Goal: Use online tool/utility: Utilize a website feature to perform a specific function

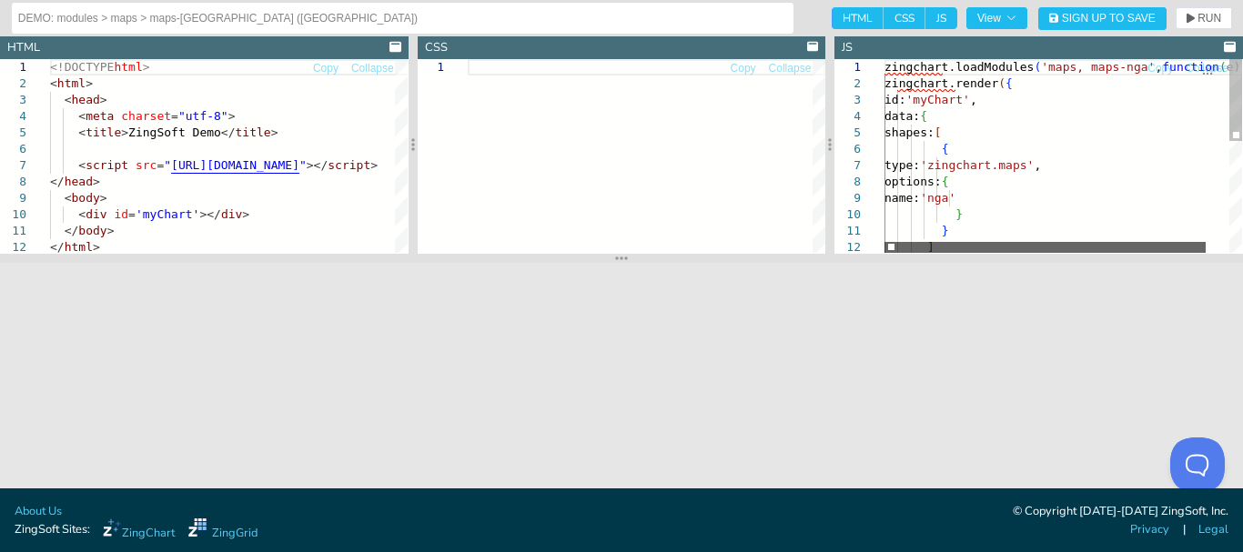
click at [887, 248] on div at bounding box center [1044, 247] width 321 height 11
click at [935, 161] on div "] name: 'nga' } } { type: 'zingchart.maps' , options: { id: 'myChart' , data: {…" at bounding box center [1075, 287] width 383 height 456
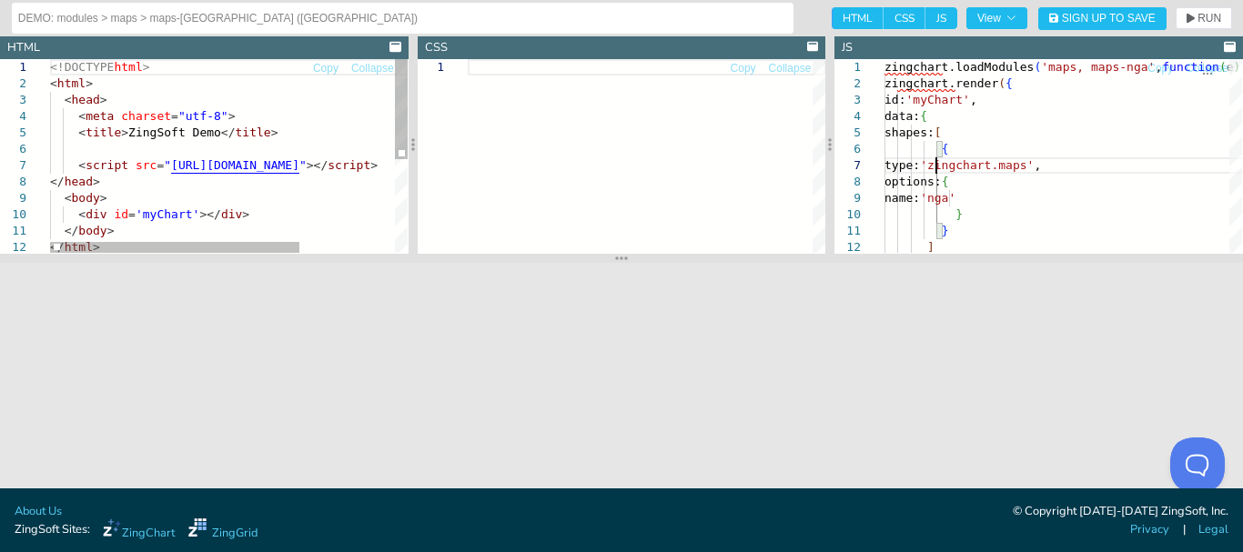
click at [287, 187] on div "<!DOCTYPE html > < html > < head > < meta charset = "utf-8" > < title > ZingSof…" at bounding box center [296, 246] width 493 height 374
click at [213, 242] on div at bounding box center [174, 247] width 249 height 11
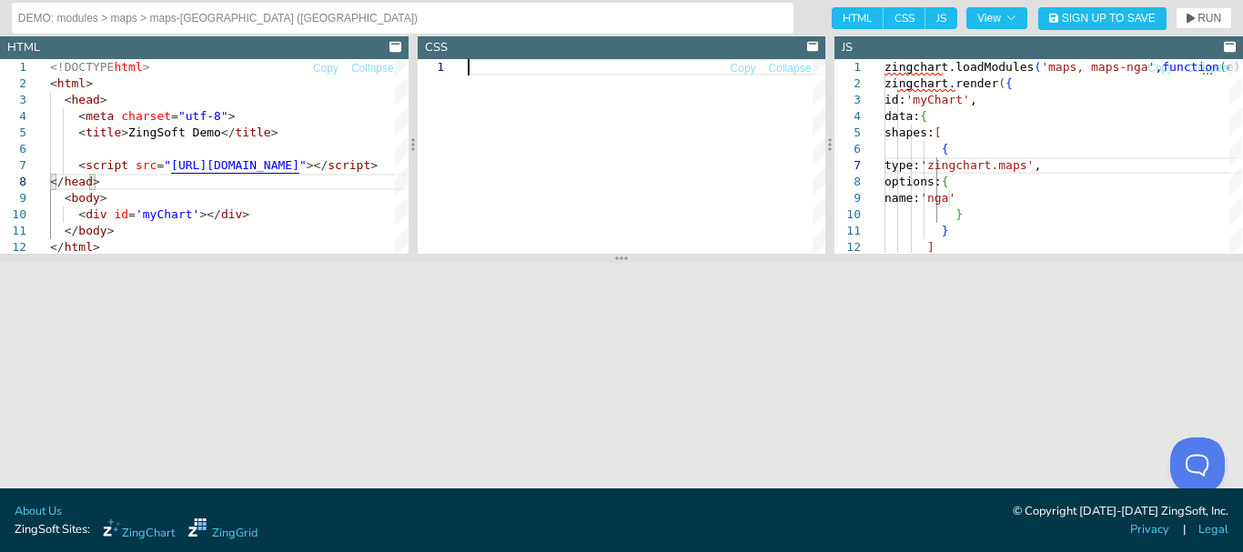
click at [569, 128] on div at bounding box center [646, 156] width 357 height 194
click at [322, 148] on div "</ html > < body > < div id = 'myChart' ></ div > </ body > < script src = " [U…" at bounding box center [296, 246] width 493 height 374
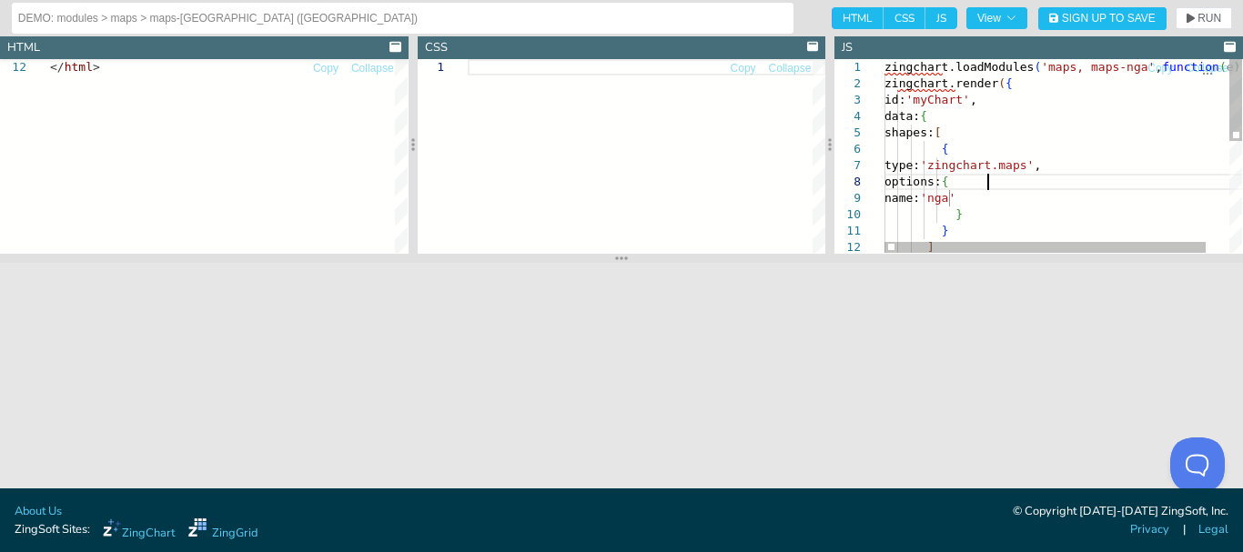
scroll to position [0, 52]
click at [991, 174] on div "] name: 'nga' } } { type: 'zingchart.maps' , options: { id: 'myChart' , data: {…" at bounding box center [1075, 287] width 383 height 456
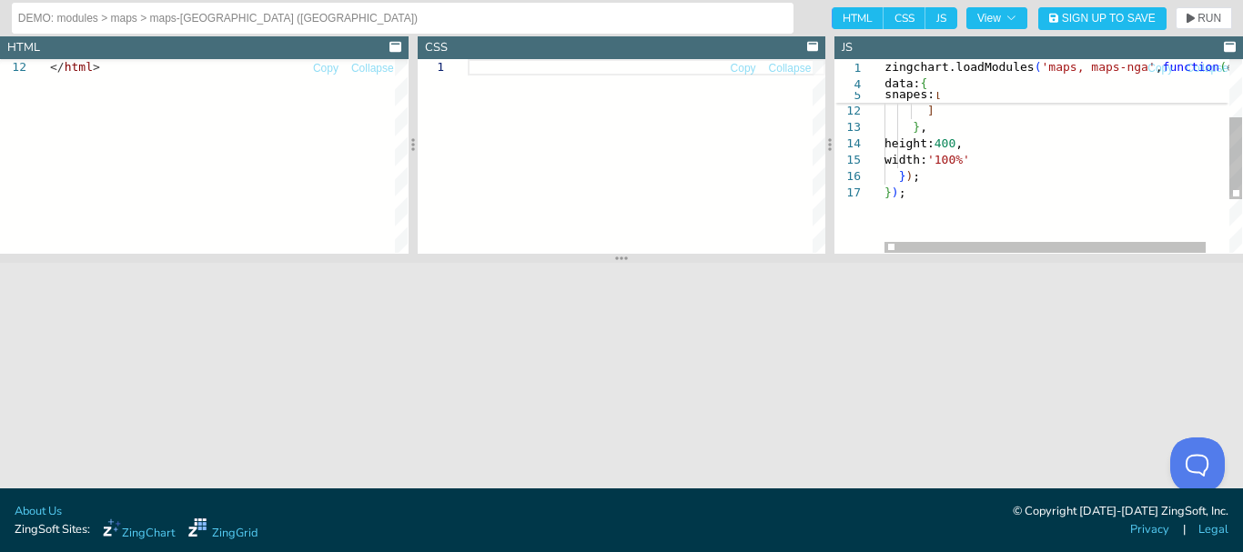
click at [991, 174] on div "] name: 'nga' } } } , height: 400 , width: '100%' } ) ; } ) ;" at bounding box center [1075, 151] width 383 height 456
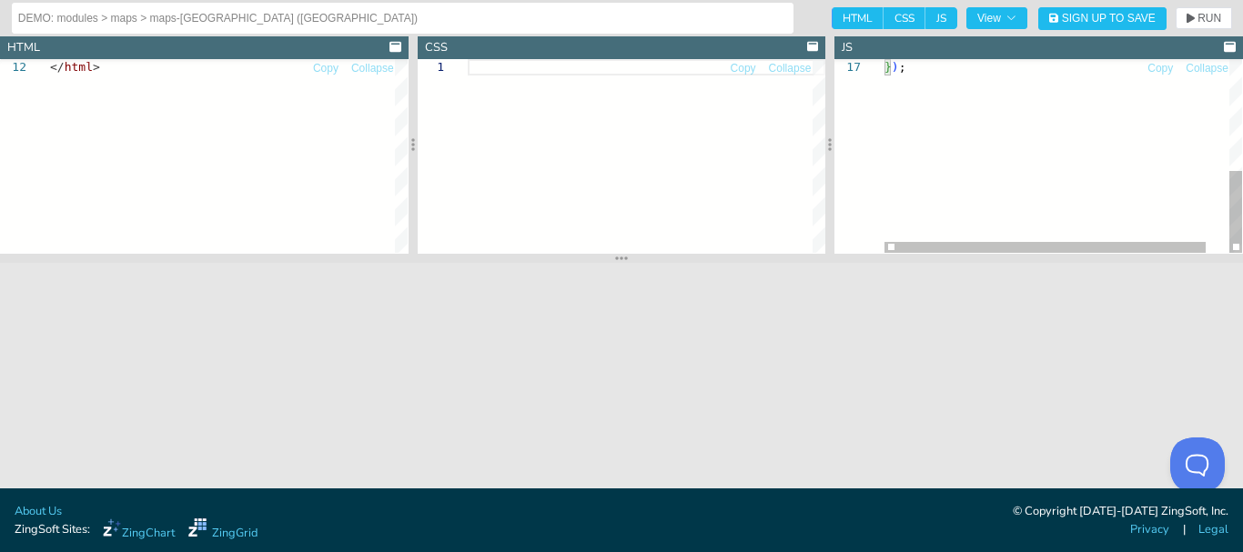
click at [991, 174] on div "} ) ;" at bounding box center [1075, 25] width 383 height 456
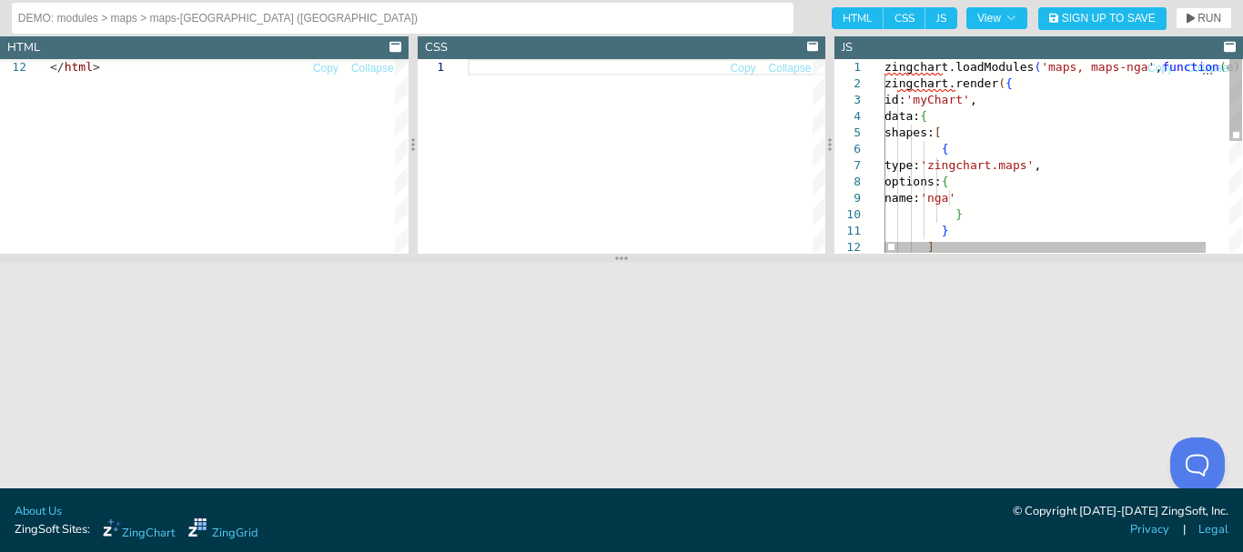
type textarea "zingchart.loadModules('maps, maps-nga', function(e) { zingchart.render({ id: 'm…"
click at [991, 174] on div "} ] options: { name: 'nga' } shapes: [ { type: 'zingchart.maps' , id: 'myChart'…" at bounding box center [1075, 287] width 383 height 456
click at [1025, 174] on div "} ] options: { name: 'nga' } shapes: [ { type: 'zingchart.maps' , id: 'myChart'…" at bounding box center [1075, 287] width 383 height 456
click at [1031, 159] on div "} ] options: { name: 'nga' } shapes: [ { type: 'zingchart.maps' , id: 'myChart'…" at bounding box center [1075, 287] width 383 height 456
click at [1040, 129] on div "} ] options: { name: 'nga' } shapes: [ { type: 'zingchart.maps' , id: 'myChart'…" at bounding box center [1075, 287] width 383 height 456
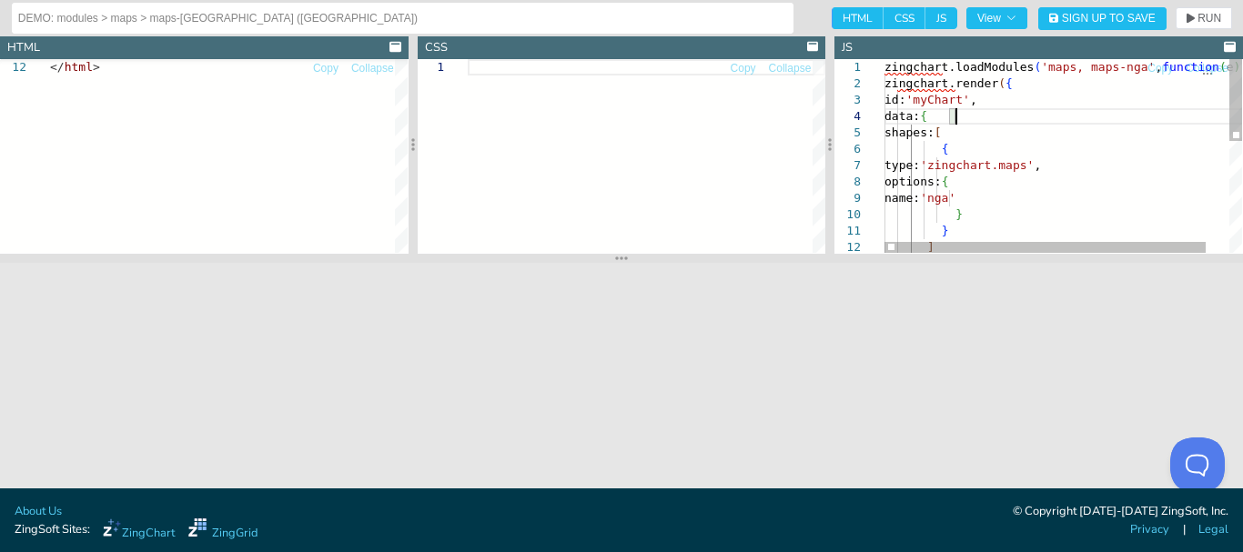
click at [1040, 108] on div "} ] options: { name: 'nga' } shapes: [ { type: 'zingchart.maps' , id: 'myChart'…" at bounding box center [1075, 287] width 383 height 456
click at [954, 247] on div at bounding box center [1044, 247] width 321 height 11
click at [1005, 100] on div "} ] options: { name: 'nga' } shapes: [ { type: 'zingchart.maps' , id: 'myChart'…" at bounding box center [1075, 287] width 383 height 456
click at [1031, 90] on div "} ] options: { name: 'nga' } shapes: [ { type: 'zingchart.maps' , id: 'myChart'…" at bounding box center [1075, 287] width 383 height 456
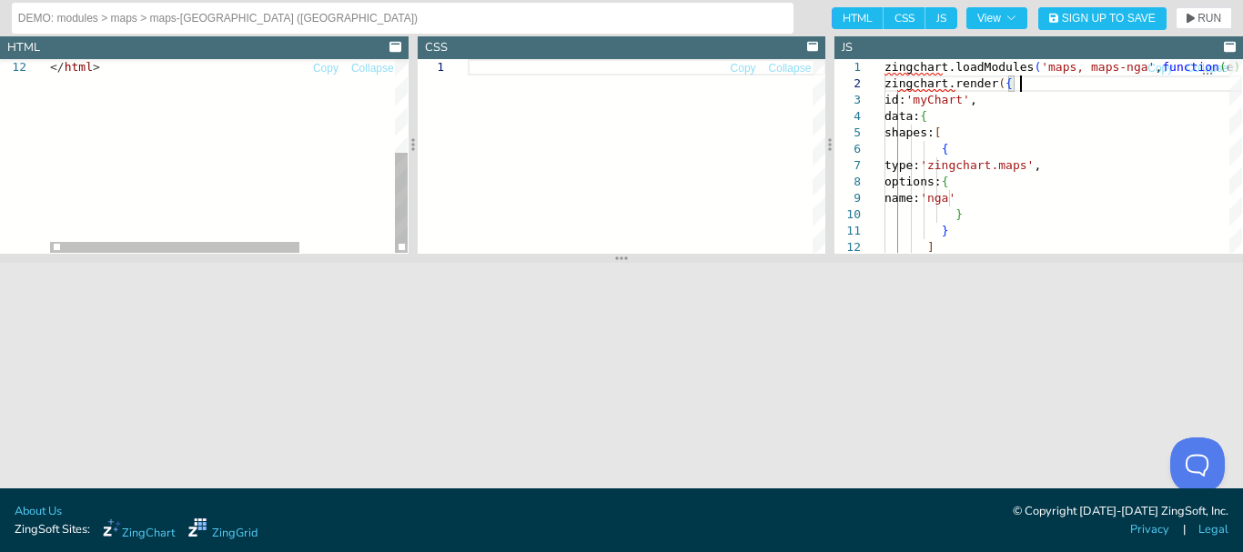
click at [368, 145] on div "</ html >" at bounding box center [296, 66] width 493 height 374
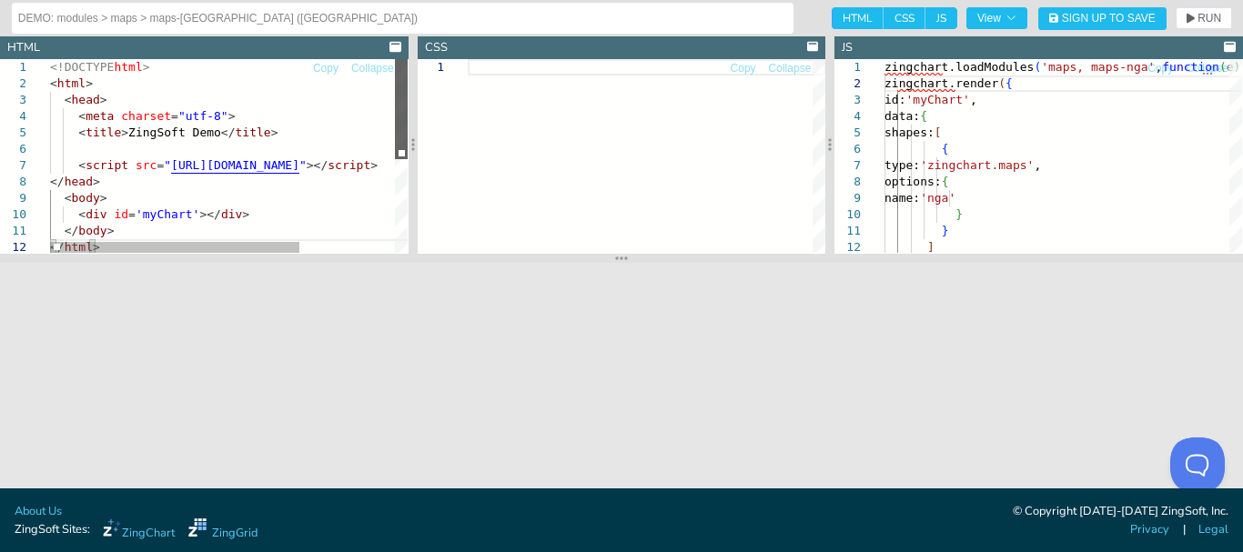
click at [397, 77] on div at bounding box center [401, 109] width 13 height 100
click at [351, 132] on div "</ html > </ body > < div id = 'myChart' ></ div > < body > </ head > < script …" at bounding box center [296, 246] width 493 height 374
click at [277, 239] on div "</ html > </ body > < div id = 'myChart' ></ div > < body > </ head > < script …" at bounding box center [296, 243] width 493 height 374
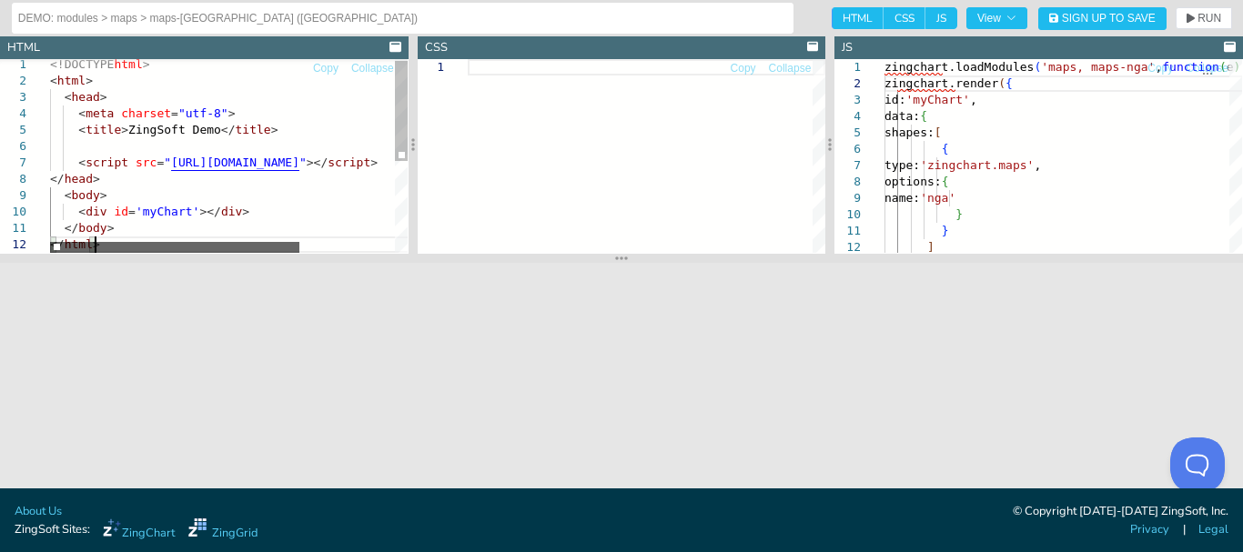
click at [184, 242] on div at bounding box center [174, 247] width 249 height 11
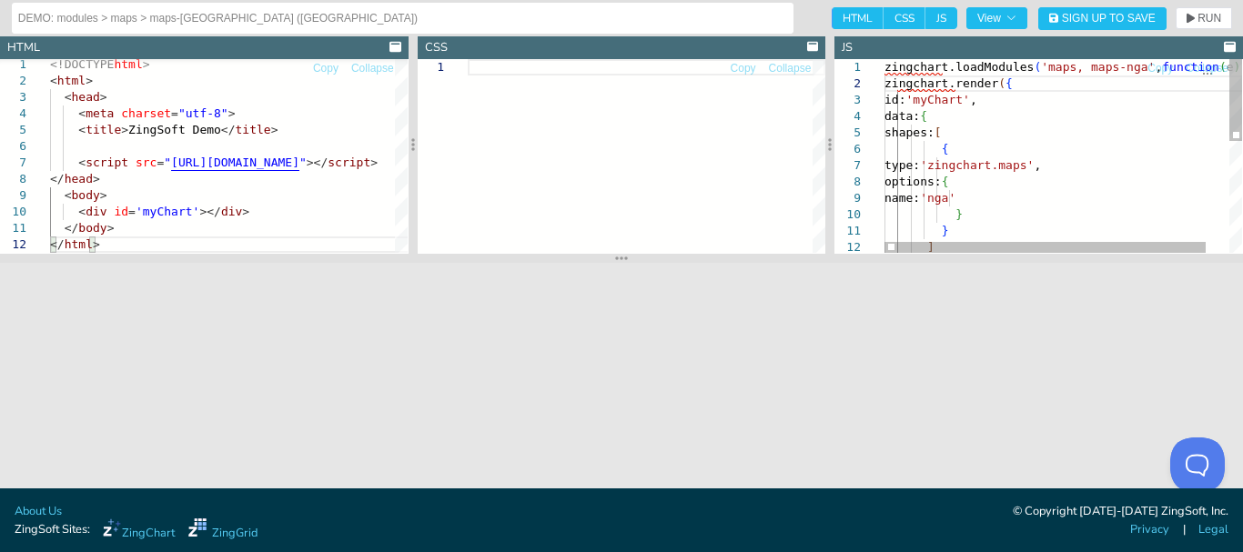
click at [984, 174] on div "} ] options: { name: 'nga' } shapes: [ { type: 'zingchart.maps' , id: 'myChart'…" at bounding box center [1075, 287] width 383 height 456
click at [1046, 72] on div "] name: 'nga' } } { type: 'zingchart.maps' , options: { id: 'myChart' , data: {…" at bounding box center [1075, 287] width 383 height 456
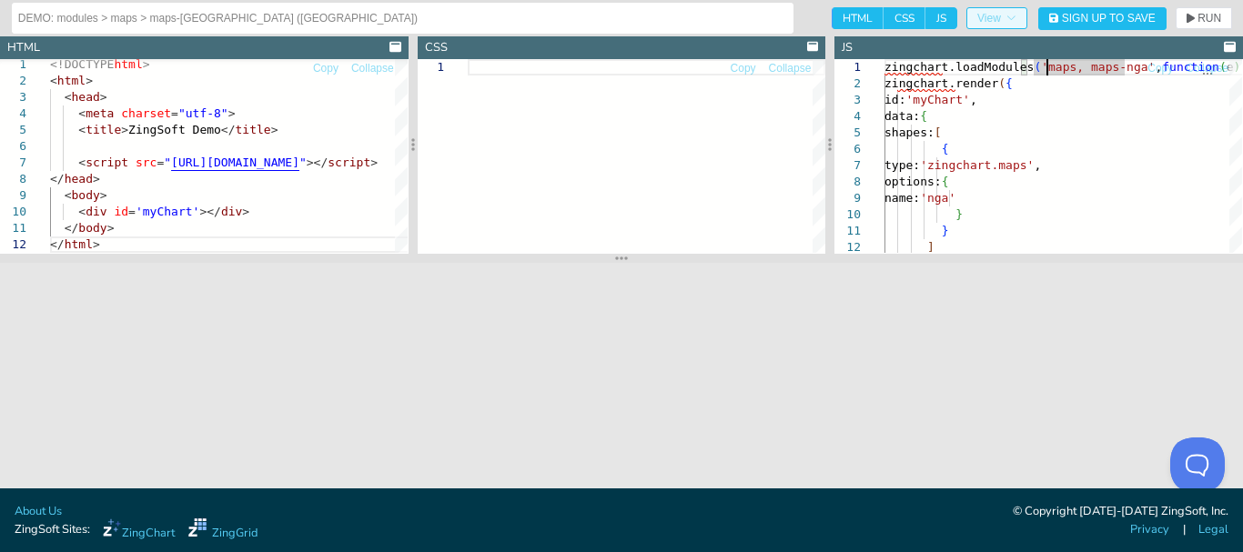
click at [1011, 16] on icon "button" at bounding box center [1010, 18] width 11 height 11
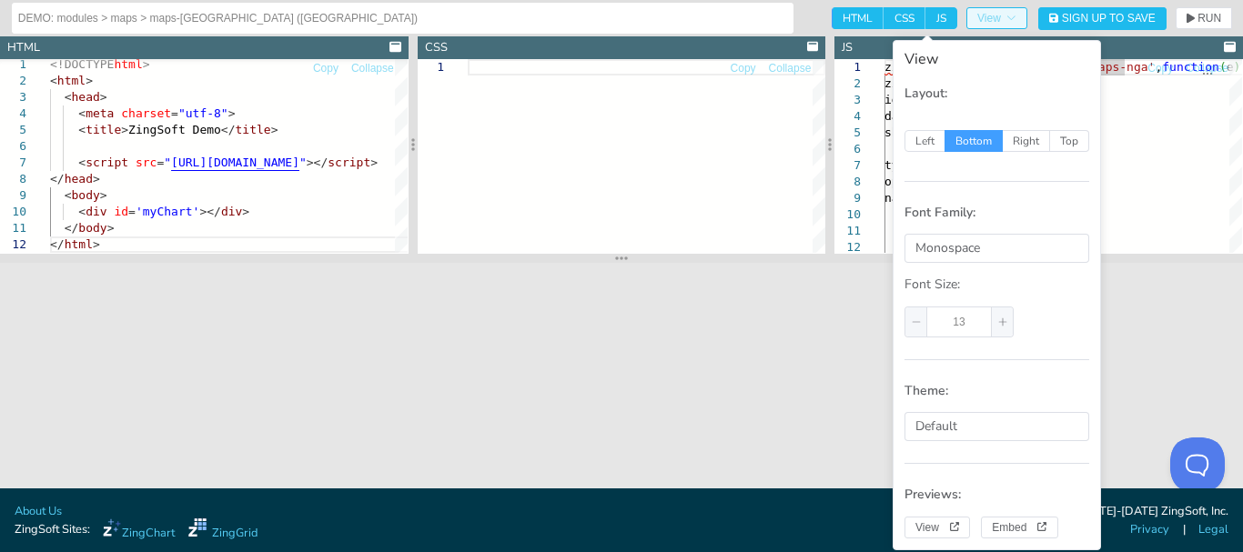
click at [1011, 16] on icon "button" at bounding box center [1010, 18] width 11 height 11
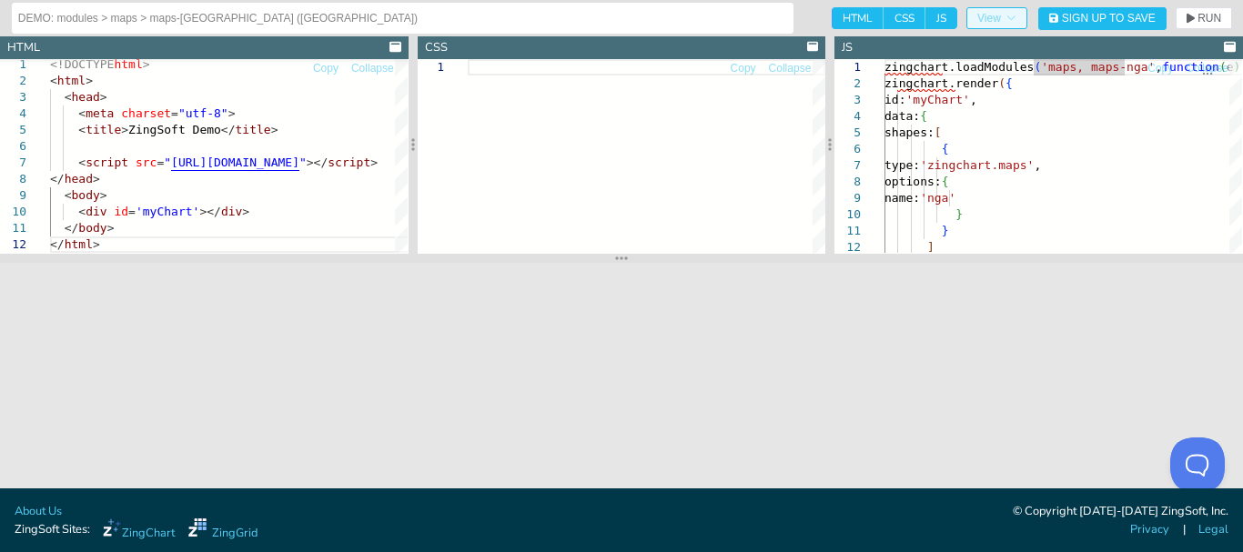
click at [1000, 24] on span "View" at bounding box center [996, 18] width 39 height 11
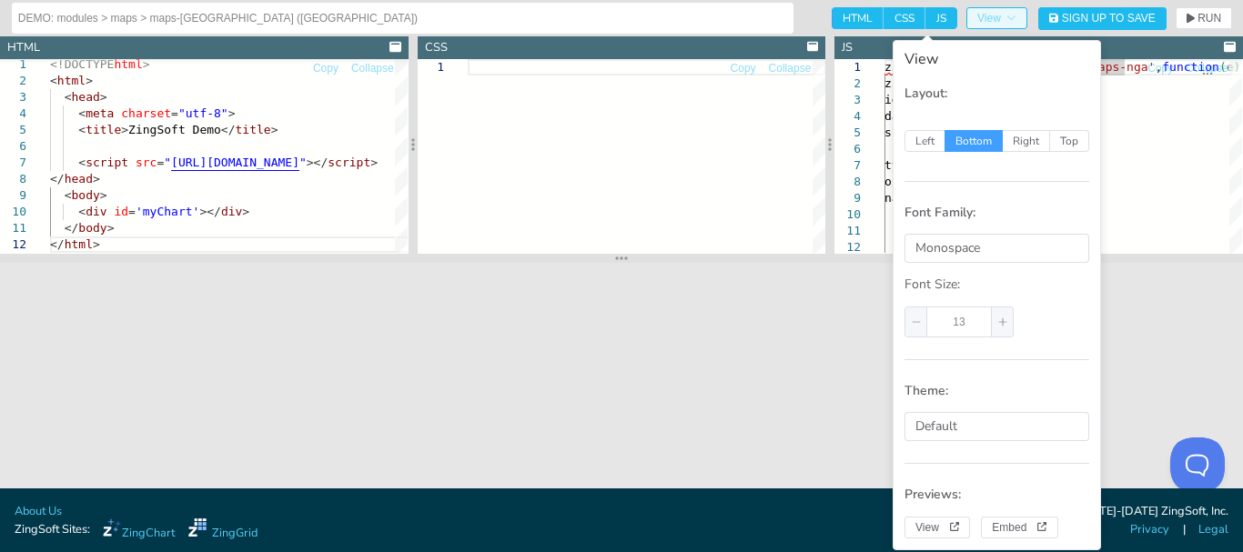
click at [1000, 24] on span "View" at bounding box center [996, 18] width 39 height 11
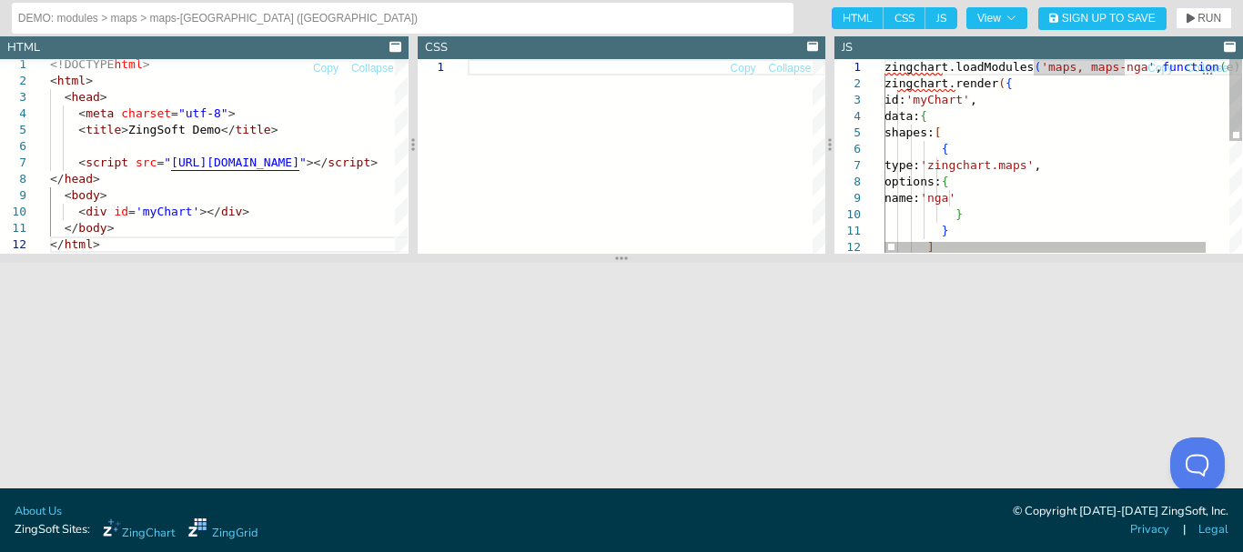
scroll to position [0, 162]
click at [1085, 108] on div "] name: 'nga' } } { type: 'zingchart.maps' , options: { id: 'myChart' , data: {…" at bounding box center [1075, 287] width 383 height 456
click at [967, 201] on div "] name: 'nga' } } { type: 'zingchart.maps' , options: { id: 'myChart' , data: {…" at bounding box center [1075, 287] width 383 height 456
click at [921, 91] on div "} ] options: { name: 'nga' } shapes: [ { type: 'zingchart.maps' , id: 'myChart'…" at bounding box center [1075, 287] width 383 height 456
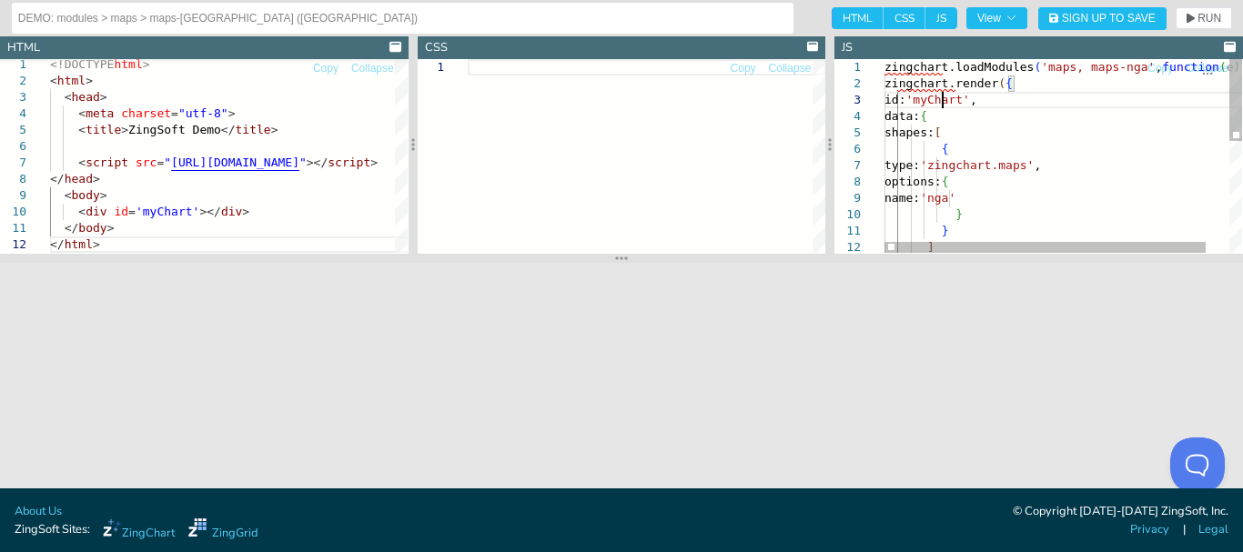
click at [945, 94] on div "} ] options: { name: 'nga' } shapes: [ { type: 'zingchart.maps' , id: 'myChart'…" at bounding box center [1075, 287] width 383 height 456
click at [962, 119] on div "} ] options: { name: 'nga' } shapes: [ { type: 'zingchart.maps' , id: 'myChart'…" at bounding box center [1075, 287] width 383 height 456
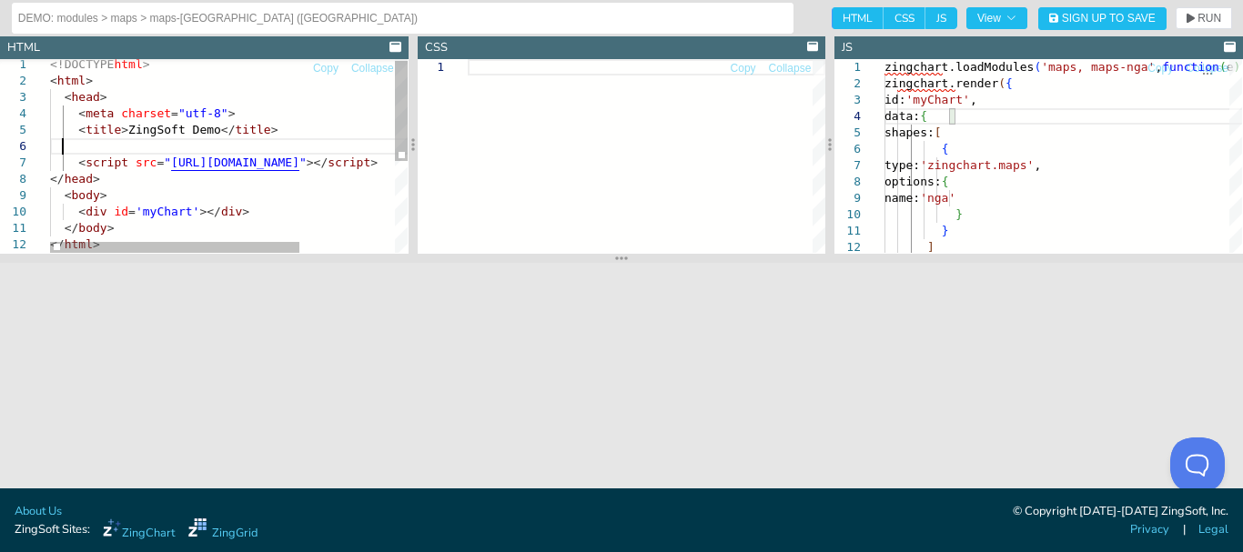
click at [273, 145] on div "</ html > </ body > < div id = 'myChart' ></ div > < body > </ head > < script …" at bounding box center [296, 243] width 493 height 374
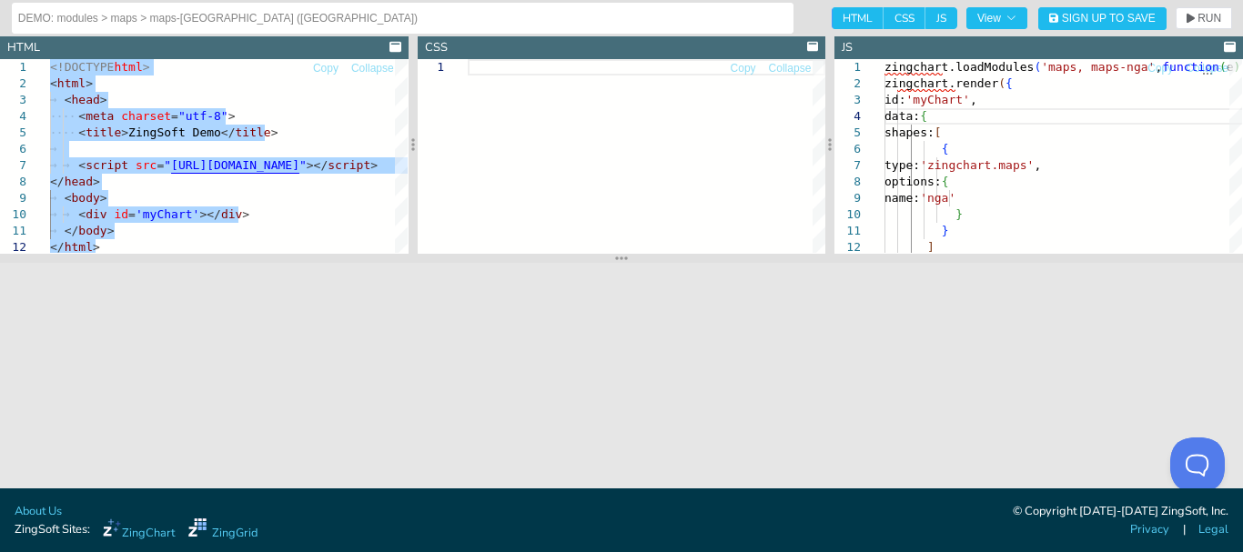
type textarea "<!DOCTYPE html> <html> <head> <meta charset="utf-8"> <title>ZingSoft Demo</titl…"
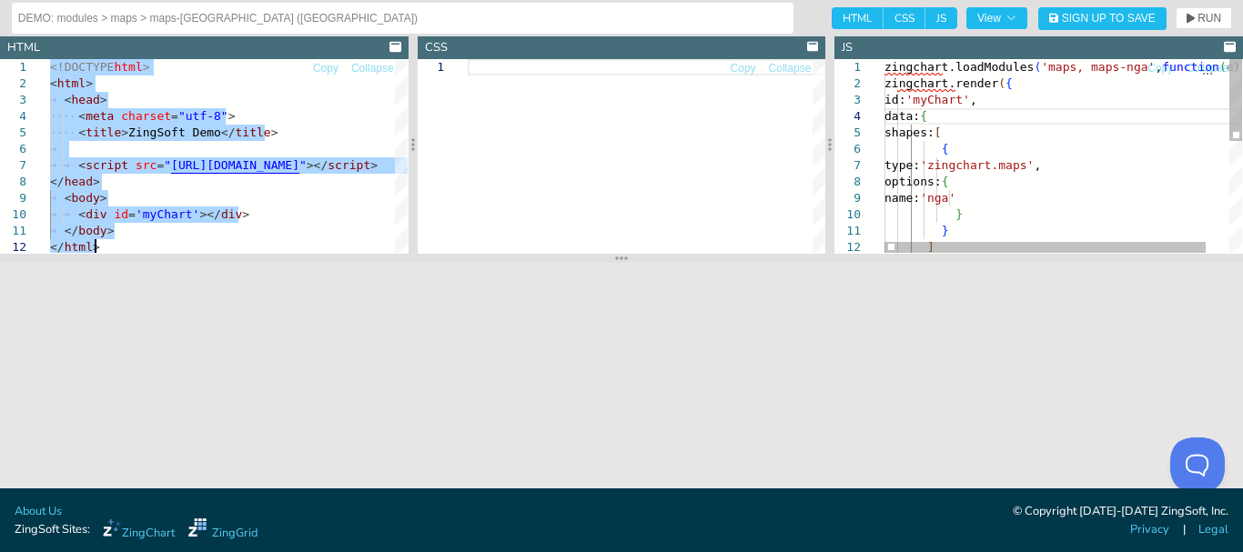
click at [982, 96] on div "} ] options: { name: 'nga' } shapes: [ { type: 'zingchart.maps' , id: 'myChart'…" at bounding box center [1075, 287] width 383 height 456
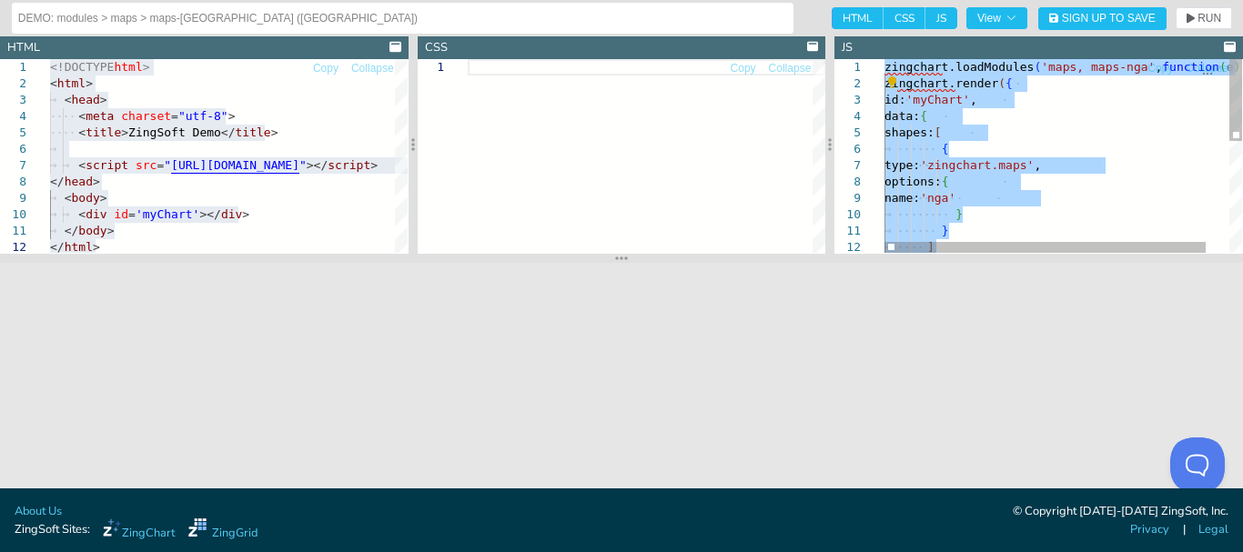
click at [1041, 164] on div "} ] options: { name: 'nga' } shapes: [ { type: 'zingchart.maps' , id: 'myChart'…" at bounding box center [1075, 287] width 383 height 456
type textarea "zingchart.loadModules('maps, maps-nga', function(e) { zingchart.render({ id: 'm…"
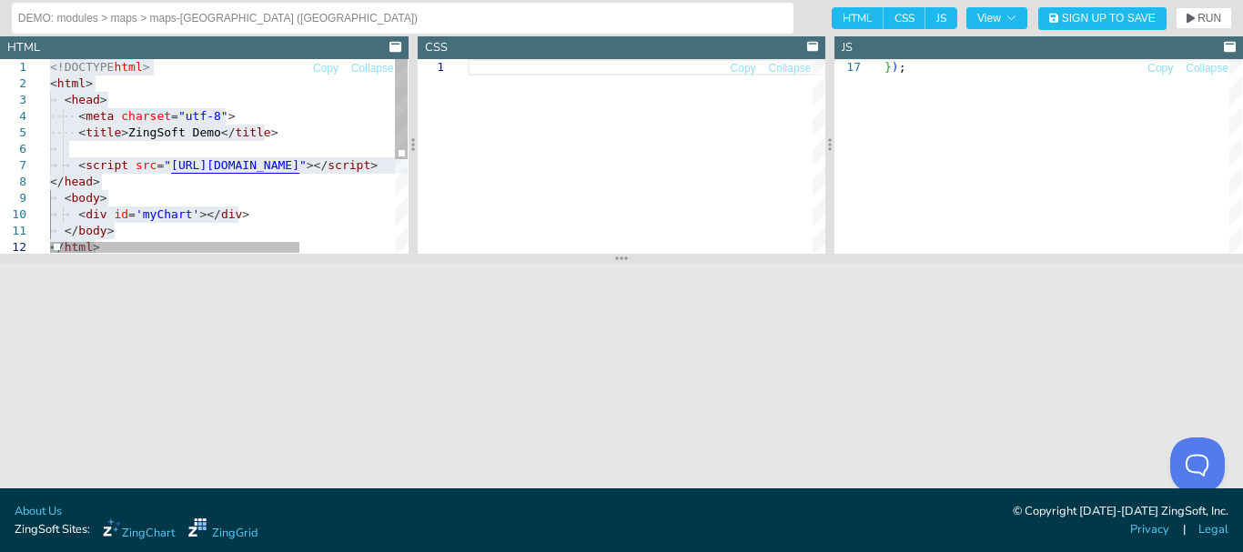
click at [321, 124] on div "< script src = " [URL][DOMAIN_NAME] " ></ script > < title > ZingSoft Demo </ t…" at bounding box center [296, 246] width 493 height 374
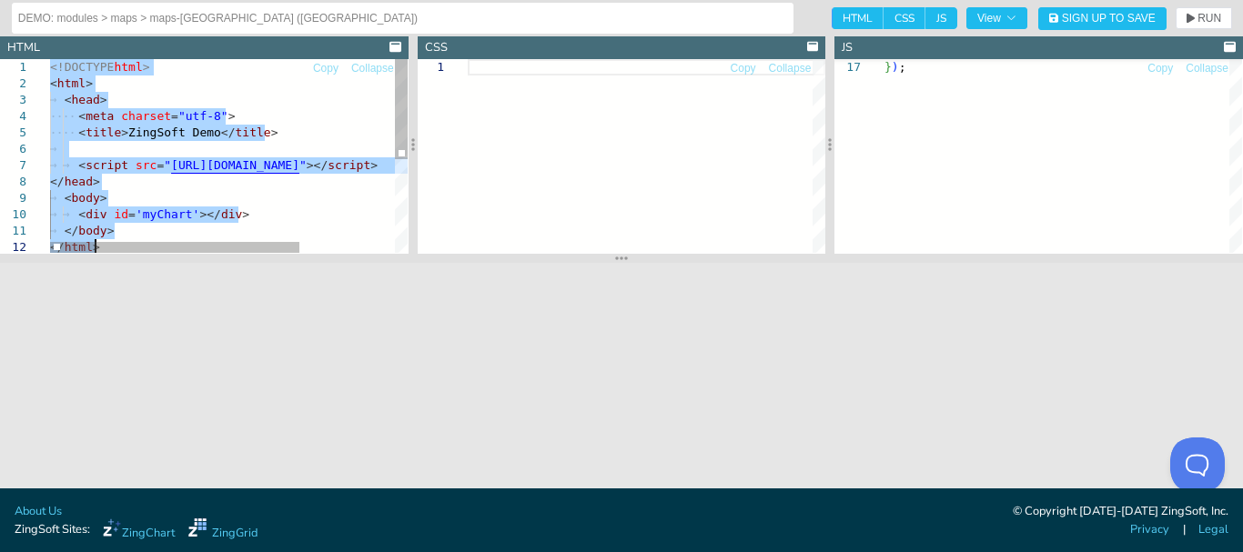
type textarea "</html>"
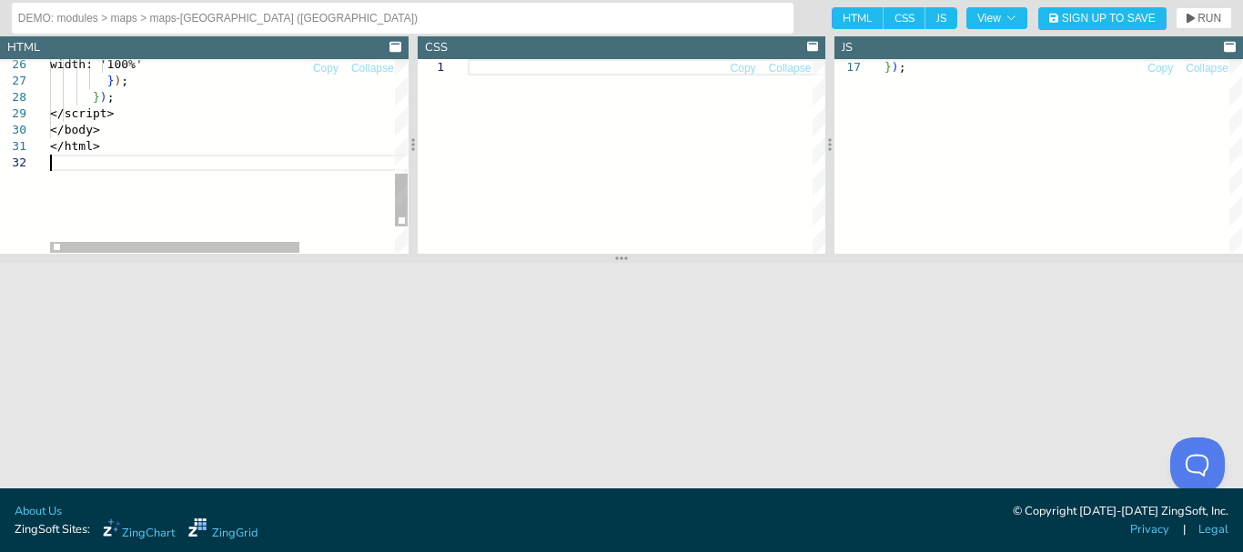
scroll to position [32, 18]
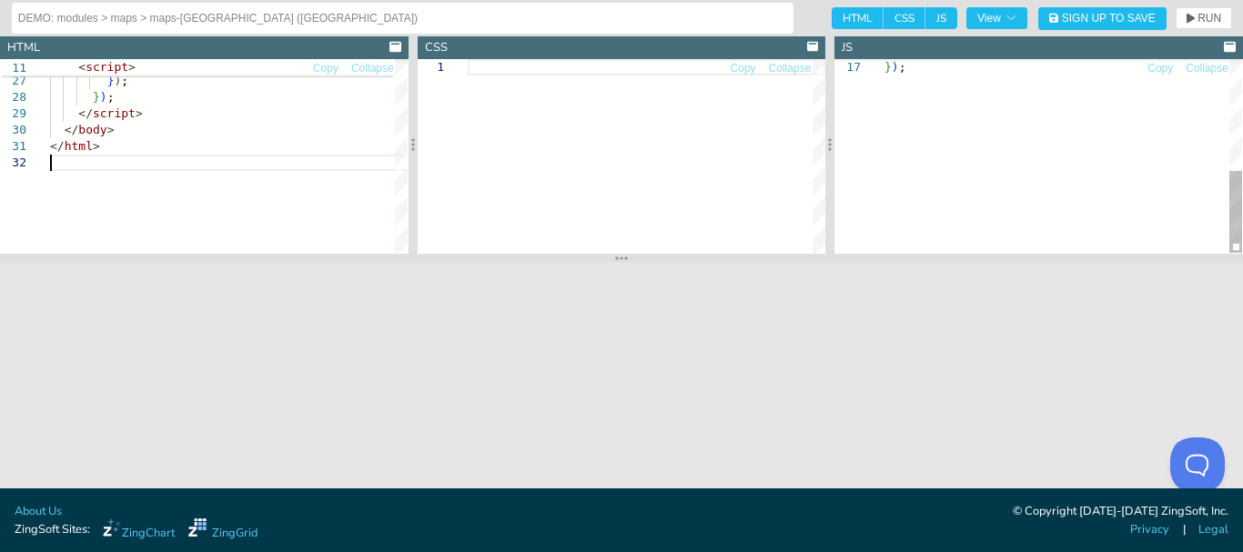
type textarea "} ] }, height: 400, width: '100%' }); });"
click at [947, 196] on div "} ) ;" at bounding box center [1062, 25] width 357 height 456
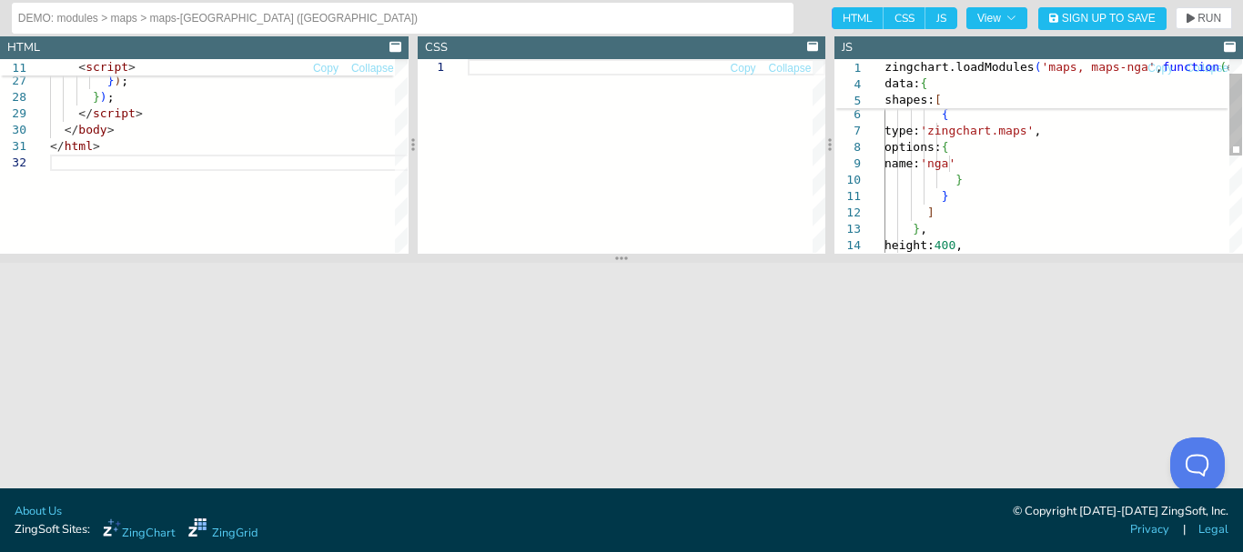
click at [948, 196] on div "height: 400 , } ] } , options: { name: 'nga' } shapes: [ { type: 'zingchart.map…" at bounding box center [1062, 253] width 357 height 456
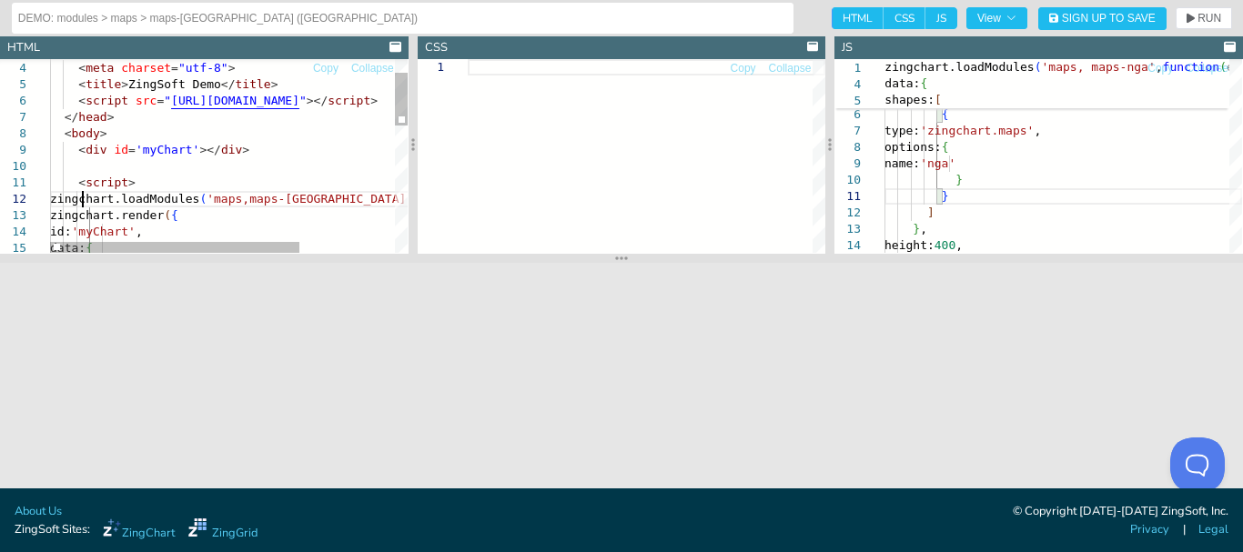
scroll to position [32, 0]
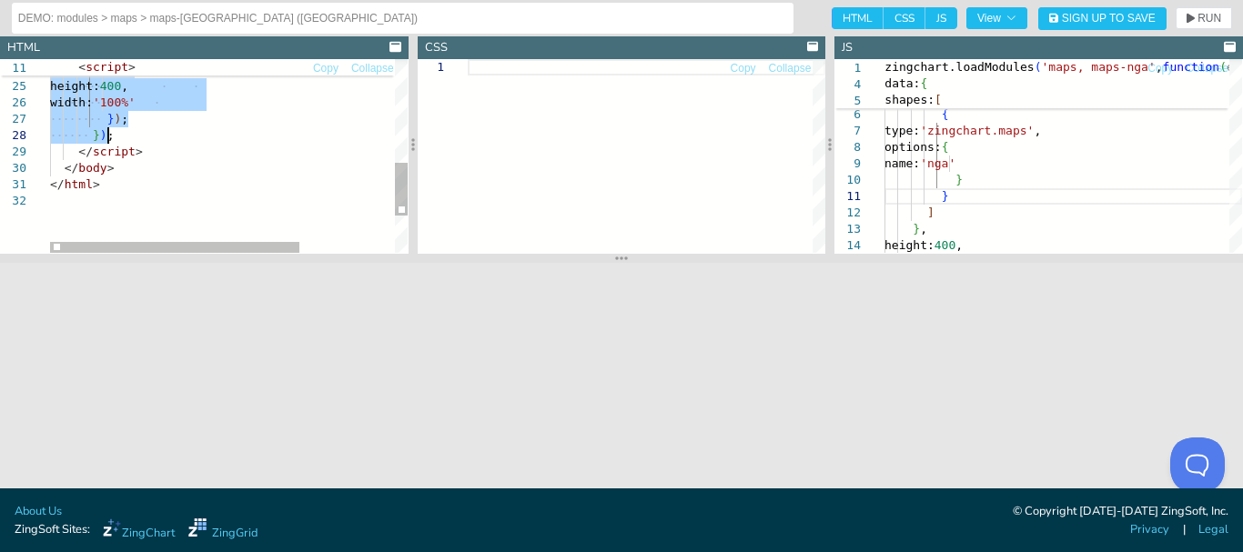
drag, startPoint x: 80, startPoint y: 197, endPoint x: 140, endPoint y: 138, distance: 84.3
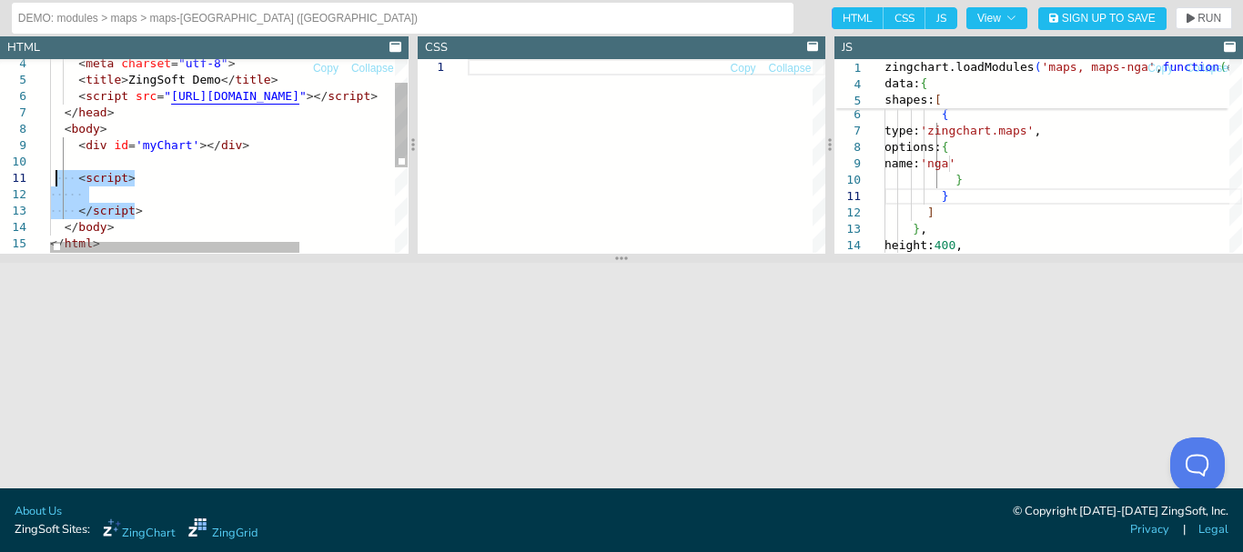
drag, startPoint x: 155, startPoint y: 212, endPoint x: 51, endPoint y: 179, distance: 108.7
click at [51, 179] on div "</ script > </ body > </ html > </ head > < body > < div id = 'myChart' ></ div…" at bounding box center [296, 225] width 493 height 439
type textarea "</body> </html>"
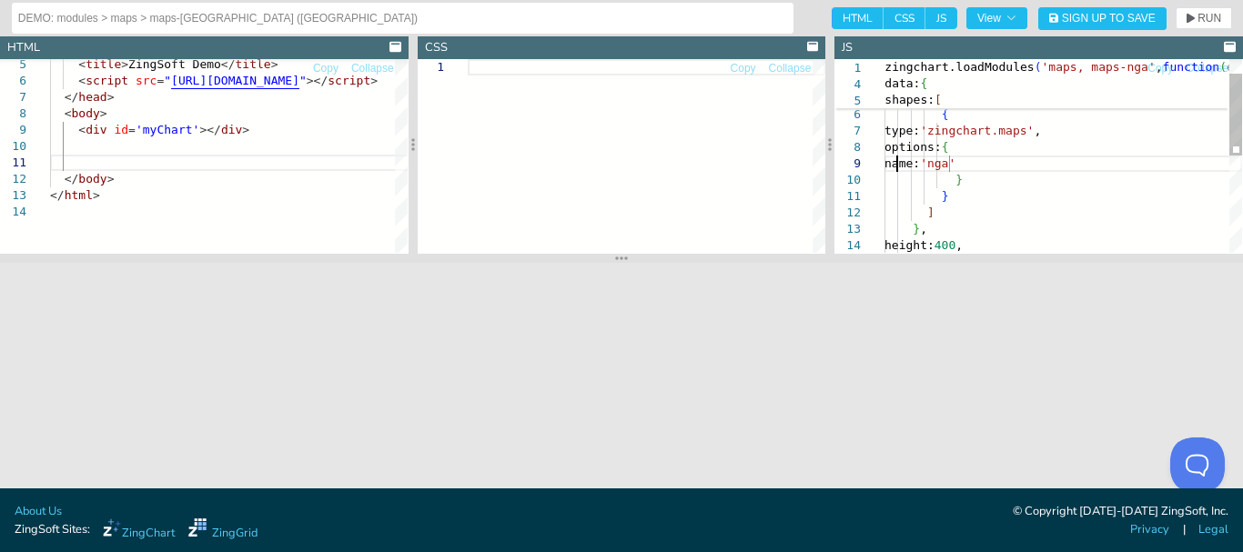
scroll to position [0, 57]
click at [898, 159] on div "height: 400 , } ] } , options: { name: 'nga' } shapes: [ { type: 'zingchart.map…" at bounding box center [1062, 253] width 357 height 456
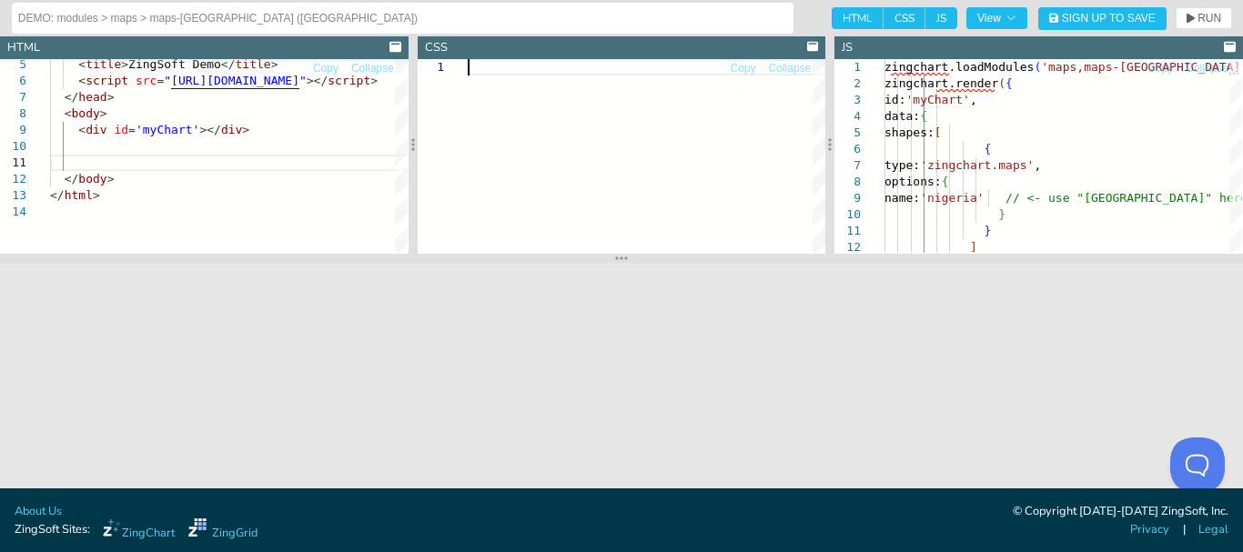
scroll to position [0, 0]
click at [661, 139] on div at bounding box center [646, 156] width 357 height 194
click at [986, 22] on span "View" at bounding box center [996, 18] width 39 height 11
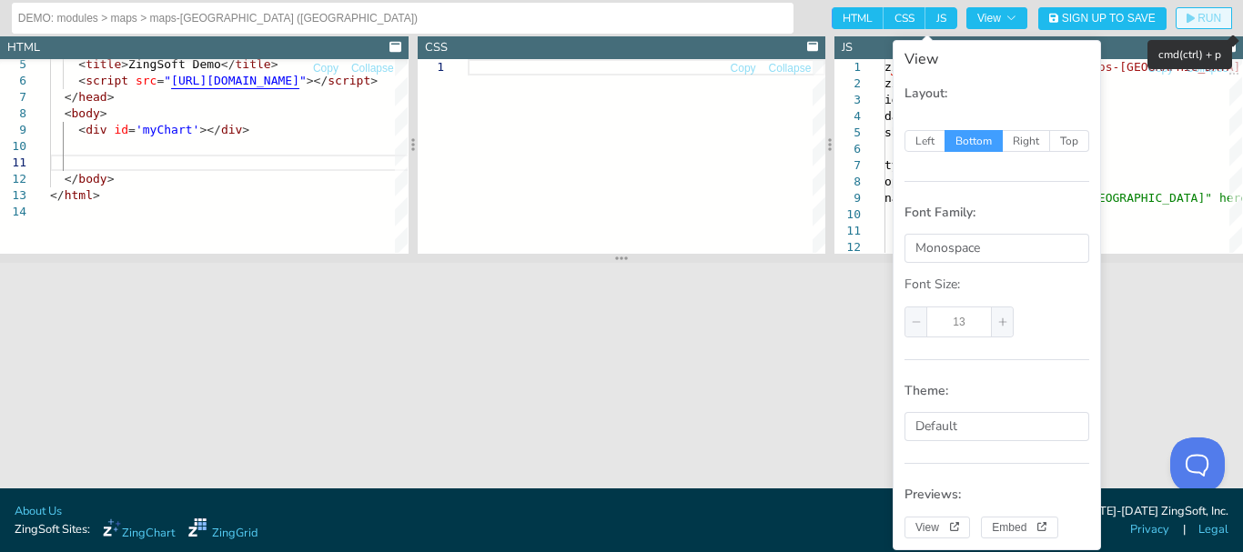
click at [1199, 14] on span "RUN" at bounding box center [1209, 18] width 24 height 11
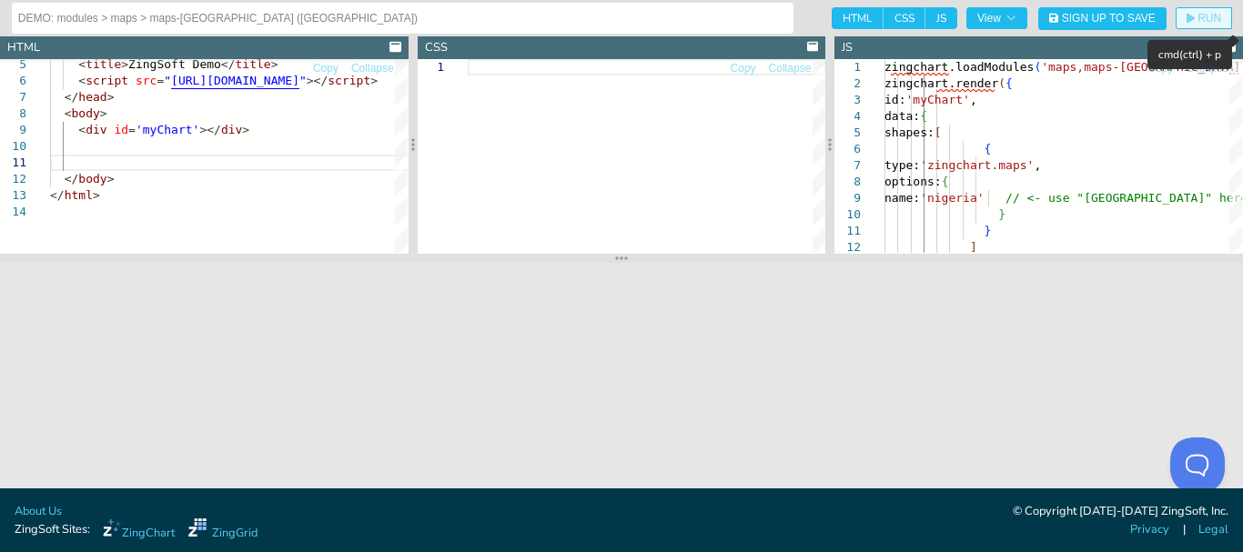
click at [1199, 14] on span "RUN" at bounding box center [1209, 18] width 24 height 11
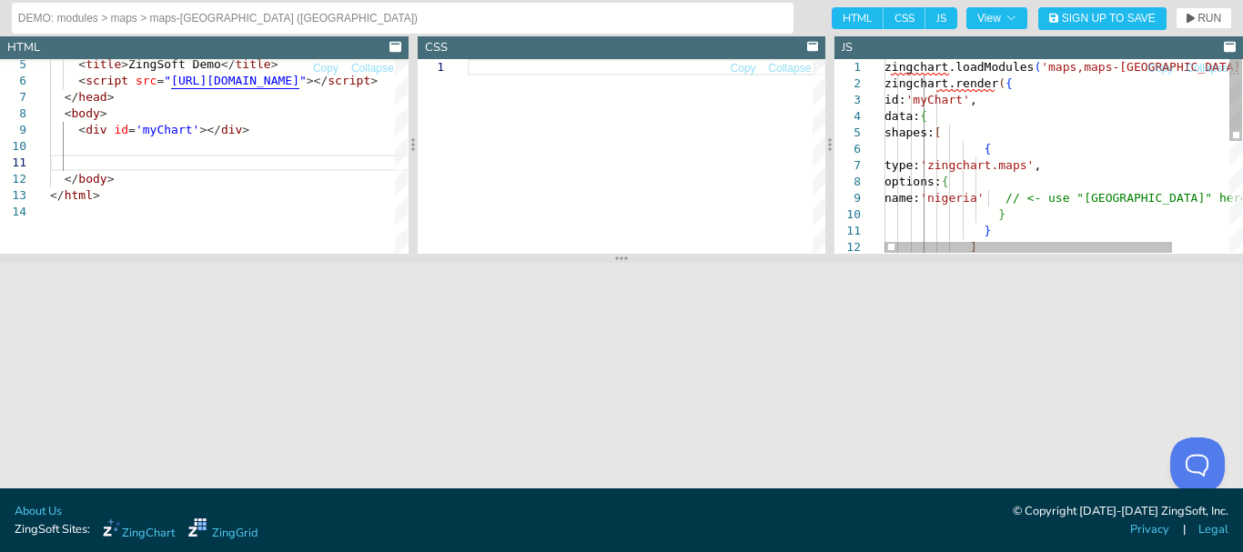
type textarea "zingchart.loadModules('maps,maps-[GEOGRAPHIC_DATA]', function(e) { zingchart.re…"
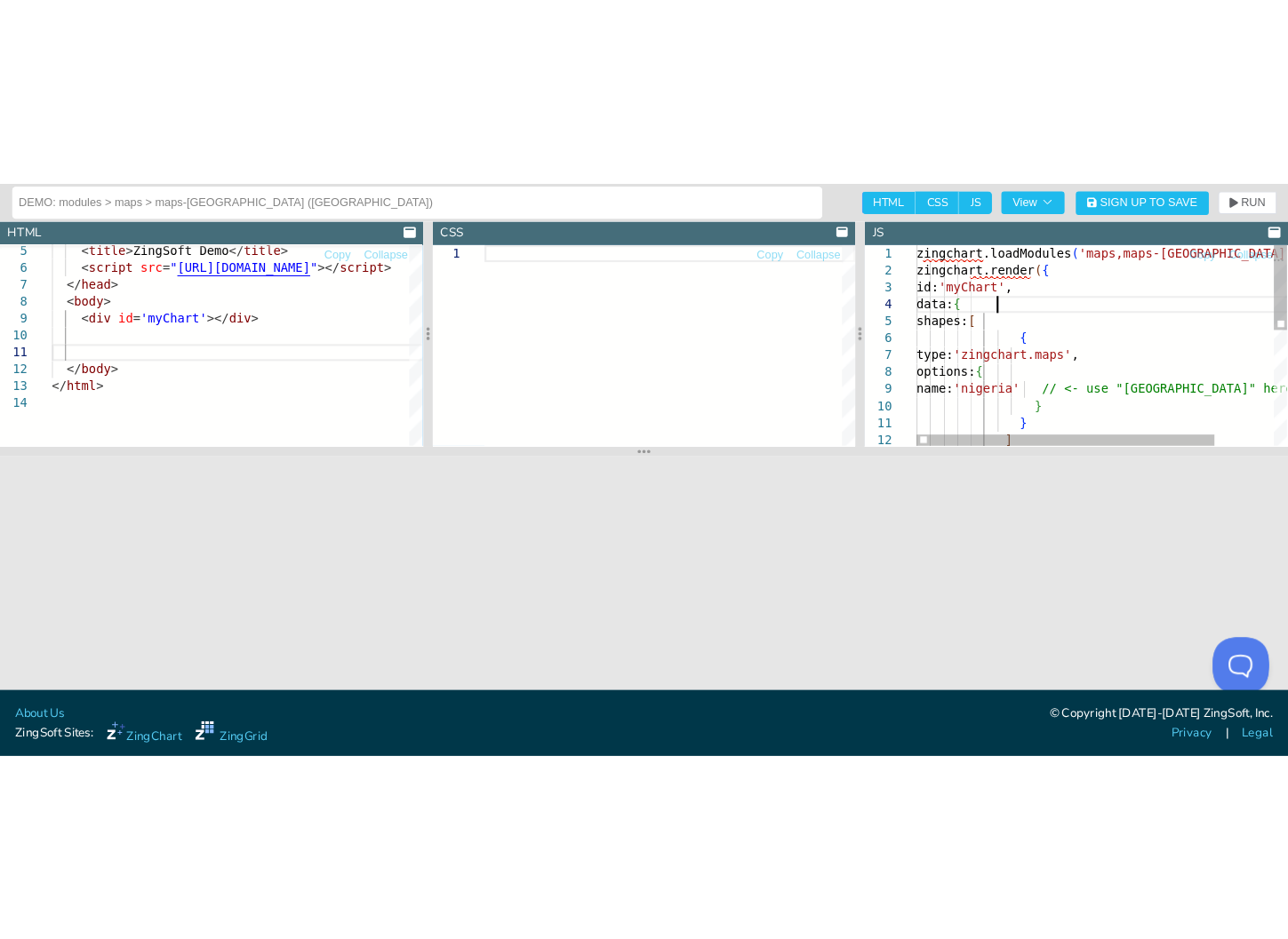
scroll to position [0, 56]
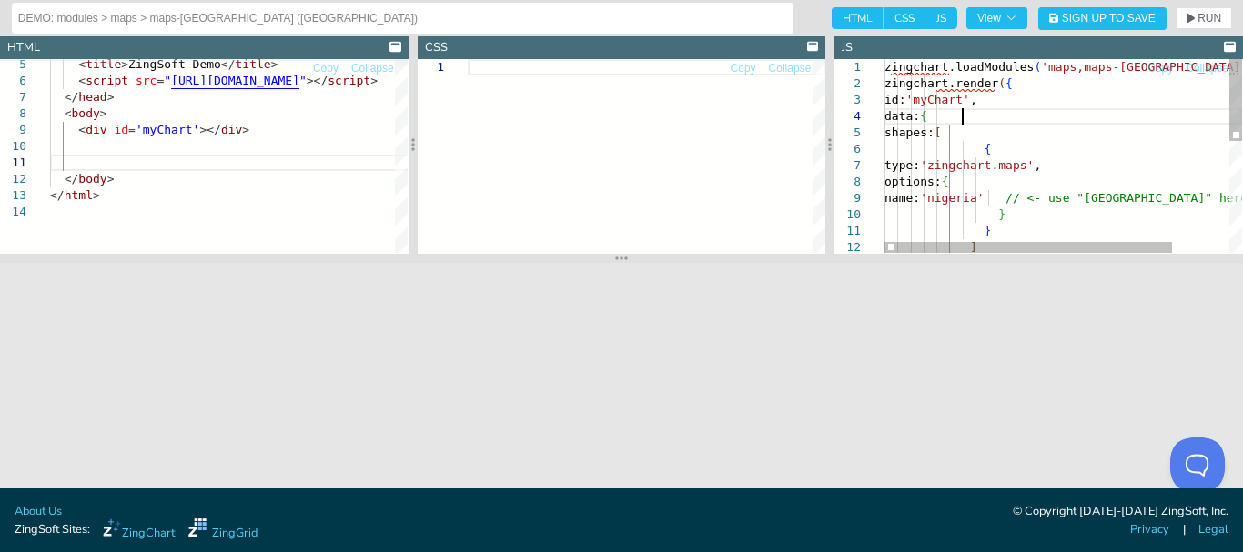
click at [963, 113] on div "] name: 'nigeria' // <- use "[GEOGRAPHIC_DATA]" here } } { type: 'zingchart.map…" at bounding box center [1098, 287] width 428 height 456
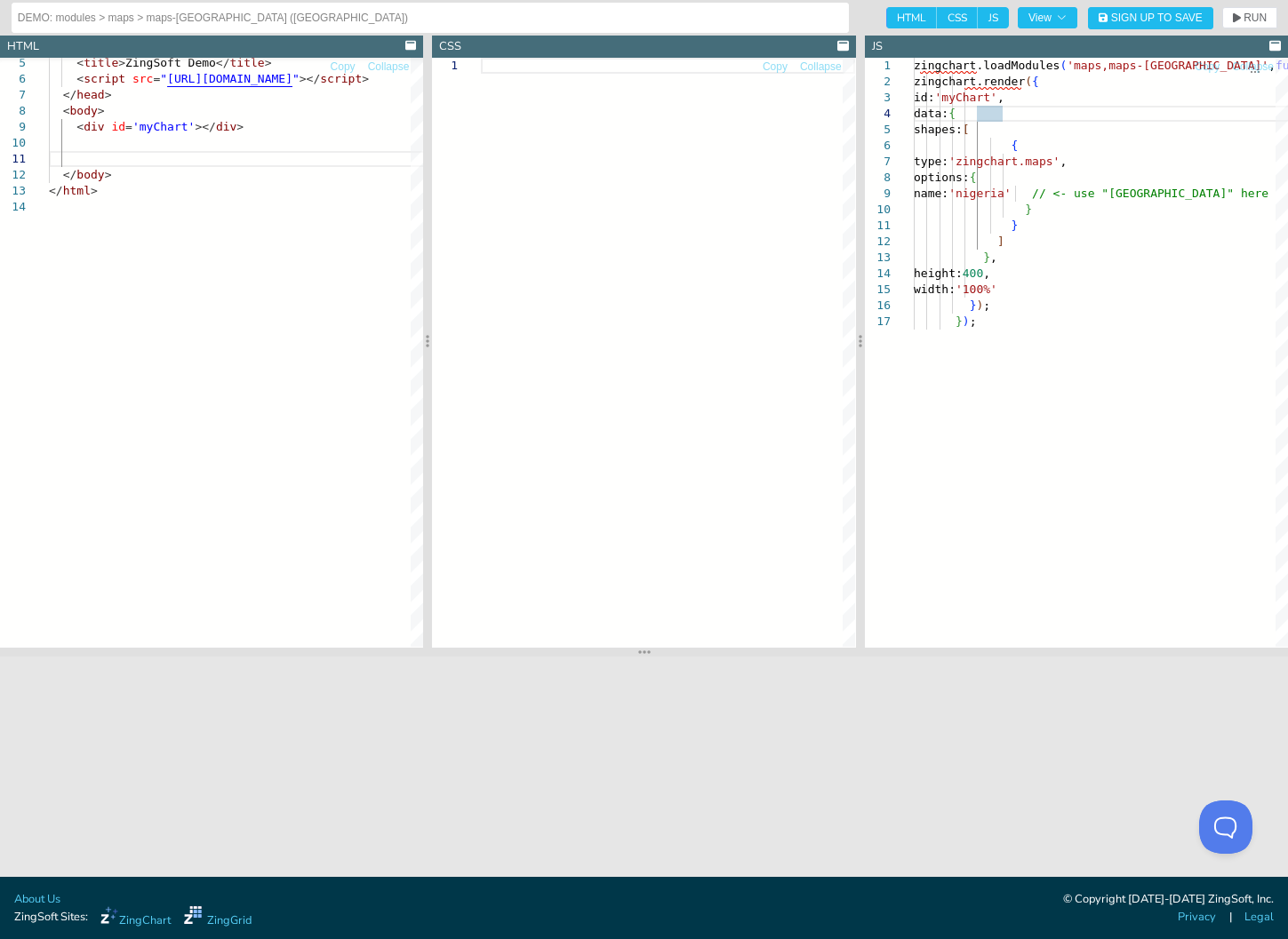
click at [199, 295] on div "</ head > < body > < div id = 'myChart' ></ div > < title > ZingSoft Demo </ ti…" at bounding box center [289, 390] width 482 height 797
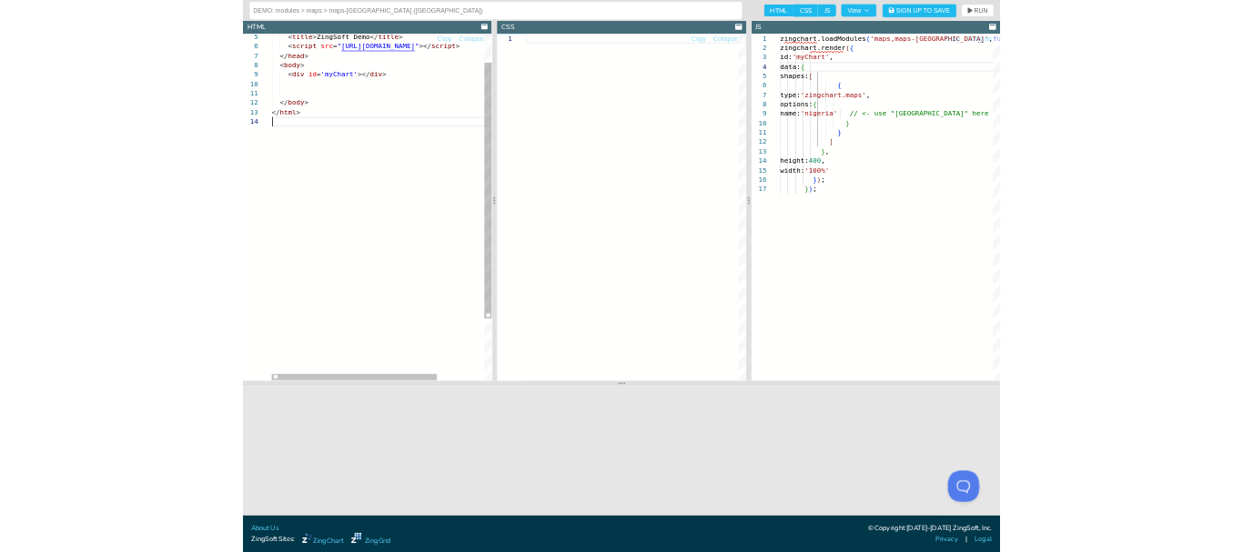
scroll to position [32, 0]
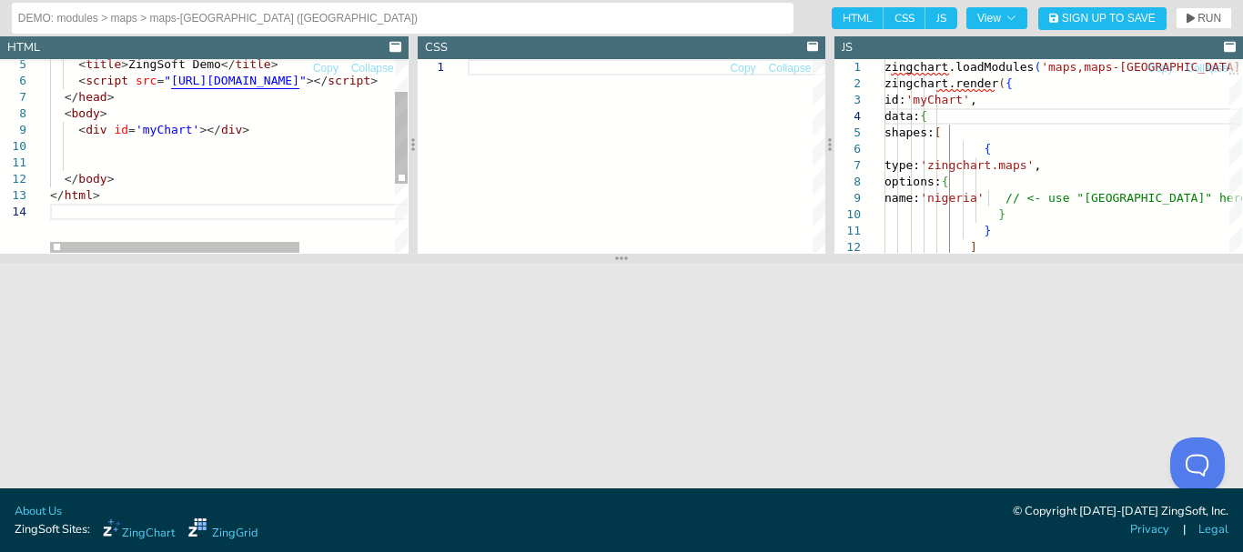
type textarea "<!DOCTYPE html> <html> <head> <meta charset="utf-8"> <title>ZingSoft Demo</titl…"
click at [350, 135] on div "</ head > < body > < div id = 'myChart' ></ div > < title > ZingSoft Demo </ ti…" at bounding box center [296, 194] width 493 height 407
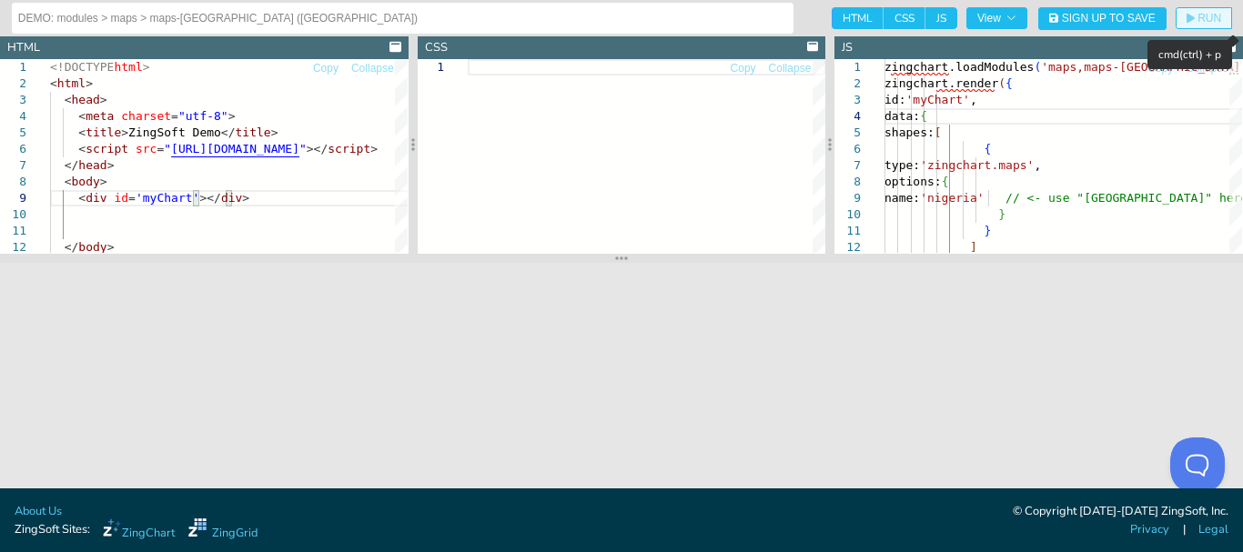
click at [1199, 20] on span "RUN" at bounding box center [1209, 18] width 24 height 11
click at [1193, 23] on span "RUN" at bounding box center [1203, 18] width 35 height 11
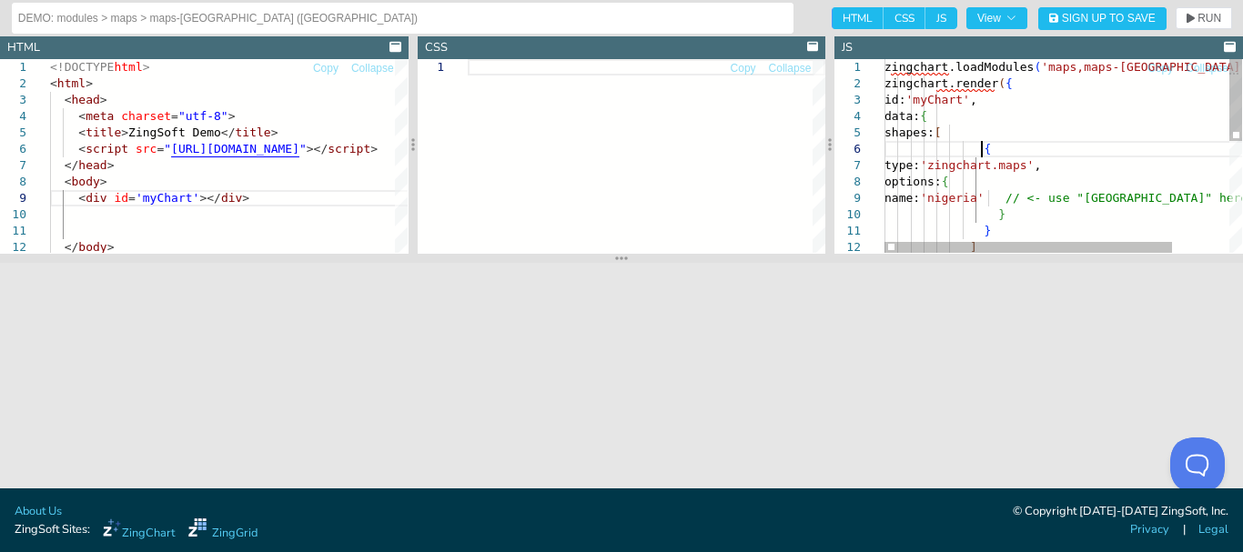
scroll to position [0, 77]
click at [1087, 149] on div "{ type: 'zingchart.maps' , id: 'myChart' , data: { shapes: [ zingchart.loadModu…" at bounding box center [1098, 287] width 428 height 456
click at [966, 188] on div "{ type: 'zingchart.maps' , id: 'myChart' , data: { shapes: [ zingchart.loadModu…" at bounding box center [1098, 287] width 428 height 456
click at [936, 166] on div "{ type: 'zingchart.maps' , id: 'myChart' , data: { shapes: [ zingchart.loadModu…" at bounding box center [1098, 287] width 428 height 456
click at [1024, 155] on div "} ] options: { name: 'nigeria' // <- use "[GEOGRAPHIC_DATA]" here } shapes: [ {…" at bounding box center [1098, 287] width 428 height 456
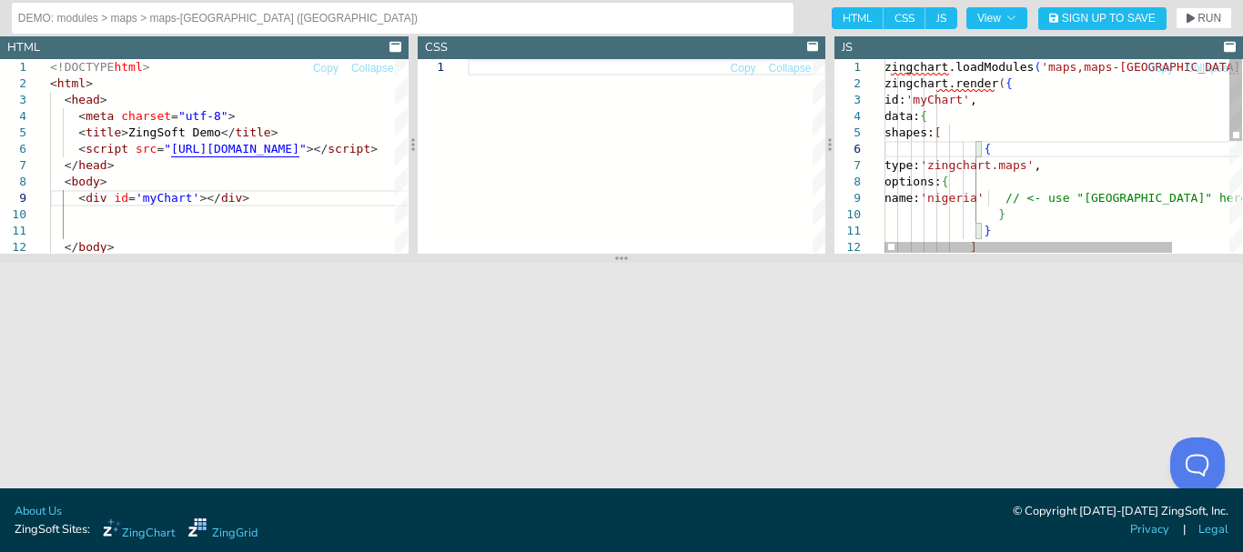
type textarea "zingchart.loadModules('maps,maps-[GEOGRAPHIC_DATA]', function(e) { zingchart.re…"
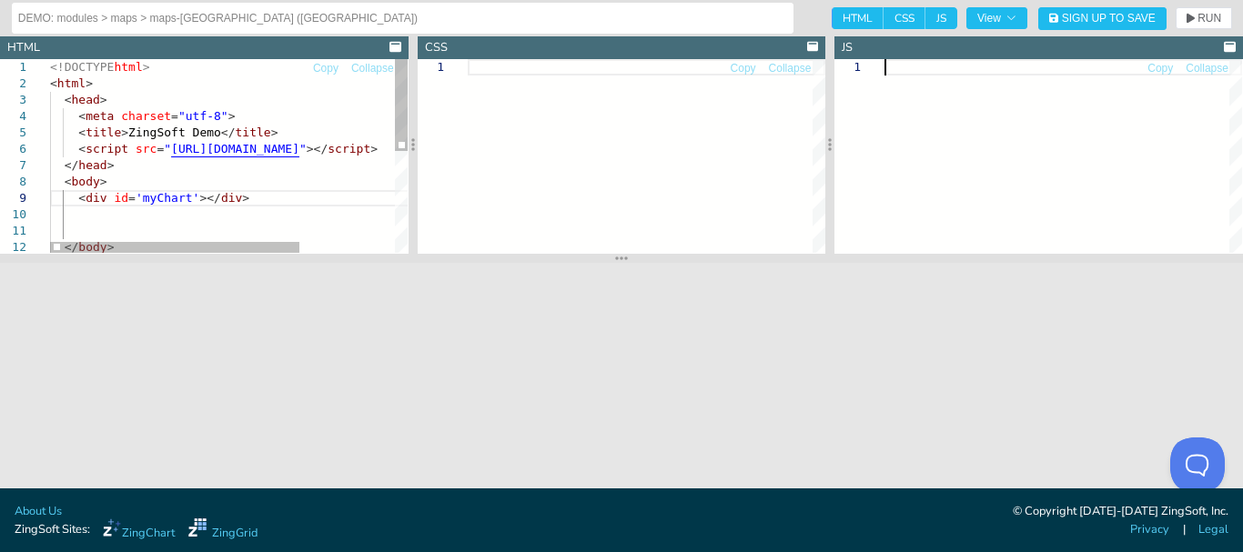
scroll to position [32, 181]
click at [302, 81] on div "</ head > < body > < div id = 'myChart' ></ div > < title > ZingSoft Demo </ ti…" at bounding box center [296, 262] width 493 height 407
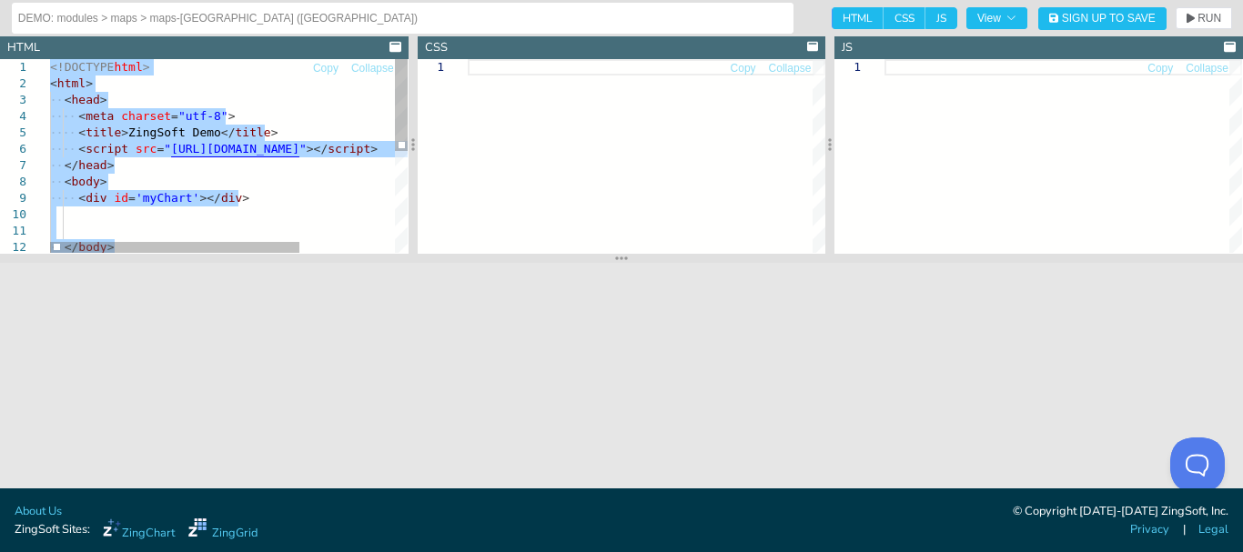
scroll to position [32, 45]
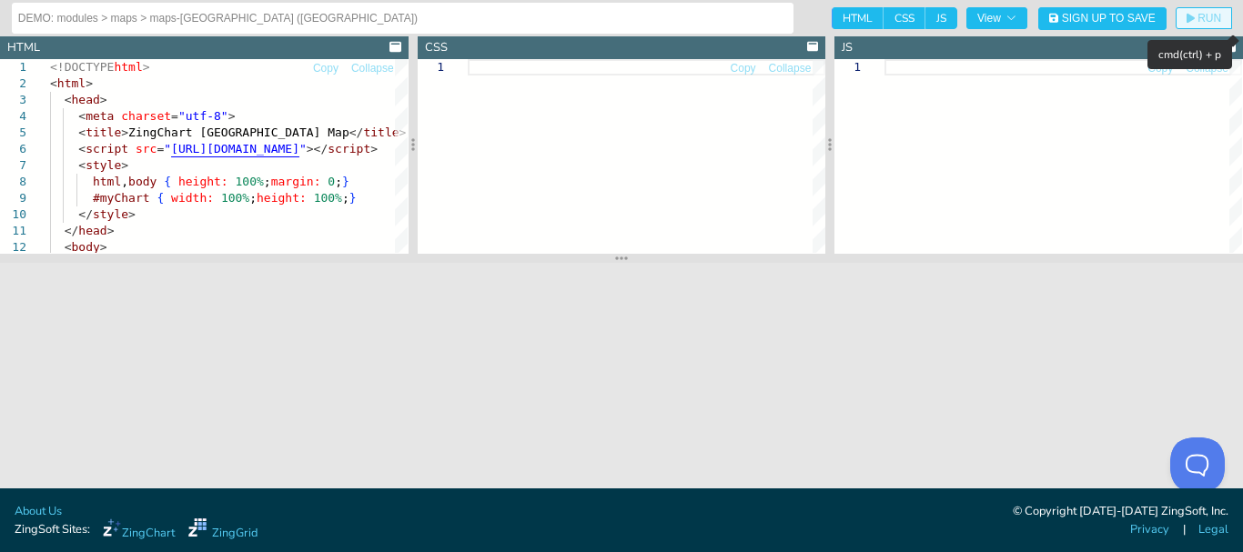
click at [1223, 15] on button "RUN" at bounding box center [1203, 18] width 56 height 22
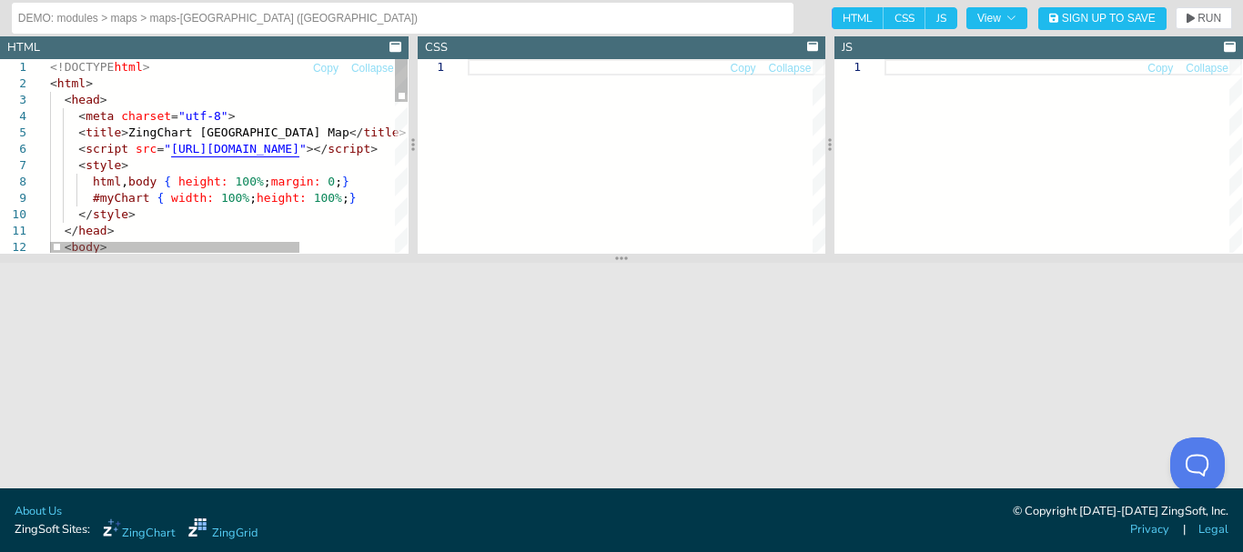
scroll to position [32, 0]
click at [302, 181] on div "</ head > < body > html , body { height: 100% ; margin: 0 ; } #myChart { width:…" at bounding box center [296, 491] width 493 height 865
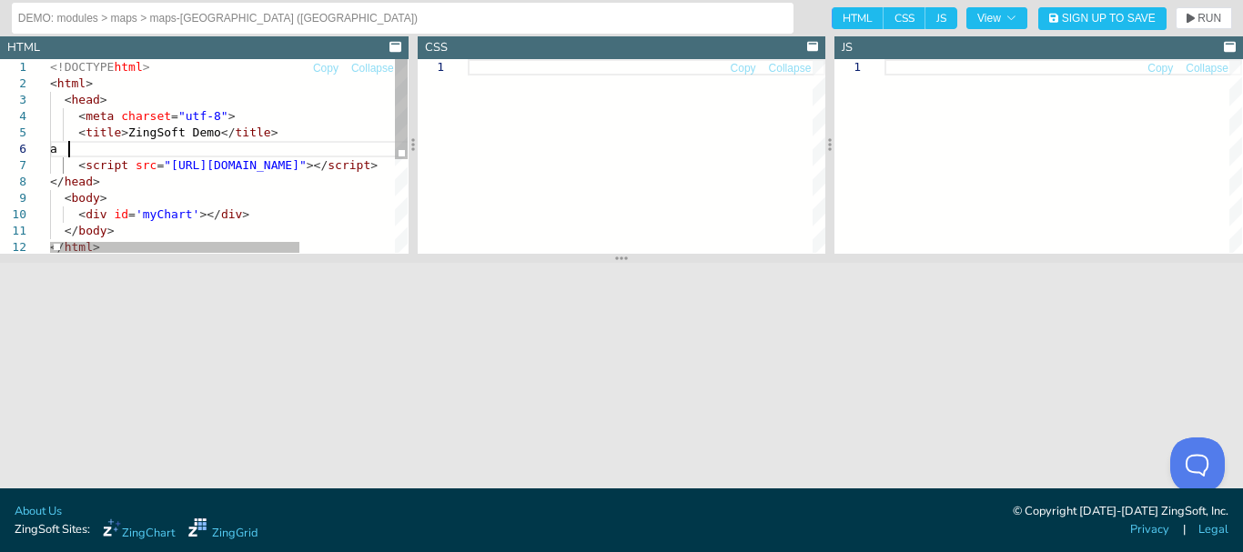
type textarea "<!DOCTYPE html> <html> <head> <meta charset="utf-8"> <title>ZingSoft Demo</titl…"
click at [1008, 145] on div at bounding box center [1062, 156] width 357 height 194
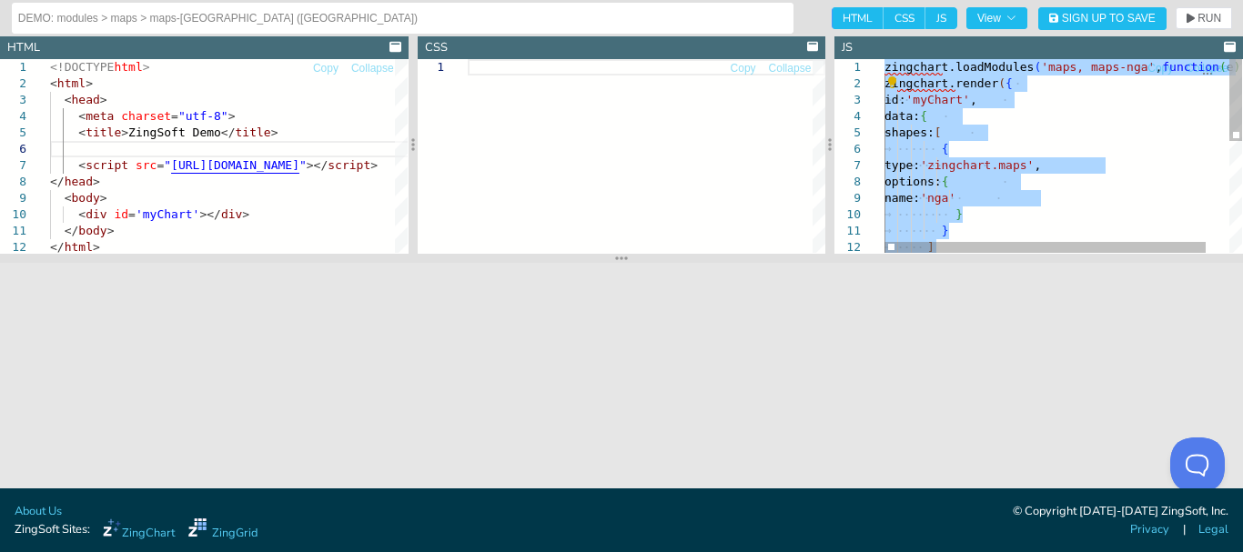
type textarea "zingchart.loadModules('maps, maps-nga', function(e) { zingchart.render({ id: 'm…"
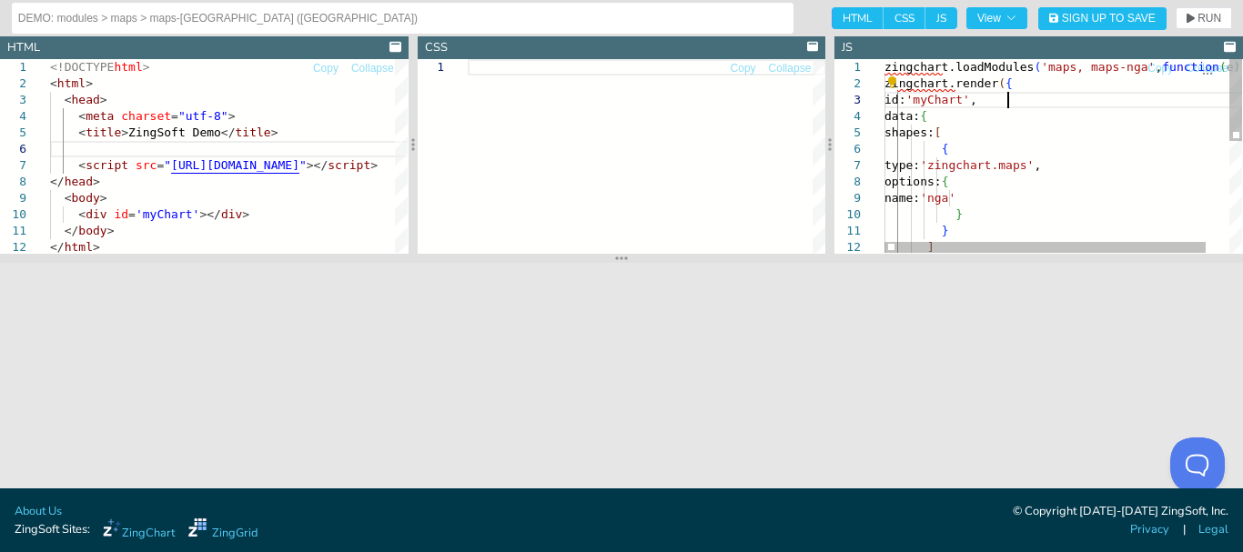
click at [1013, 95] on div "} ] options: { name: 'nga' } shapes: [ { type: 'zingchart.maps' , zingchart.ren…" at bounding box center [1075, 287] width 383 height 456
click at [1126, 123] on div "} ] options: { name: 'nga' } shapes: [ { type: 'zingchart.maps' , zingchart.ren…" at bounding box center [1075, 287] width 383 height 456
click at [1041, 144] on div "} ] options: { name: 'nga' } { type: 'zingchart.maps' , id: 'myChart' , data: {…" at bounding box center [1075, 287] width 383 height 456
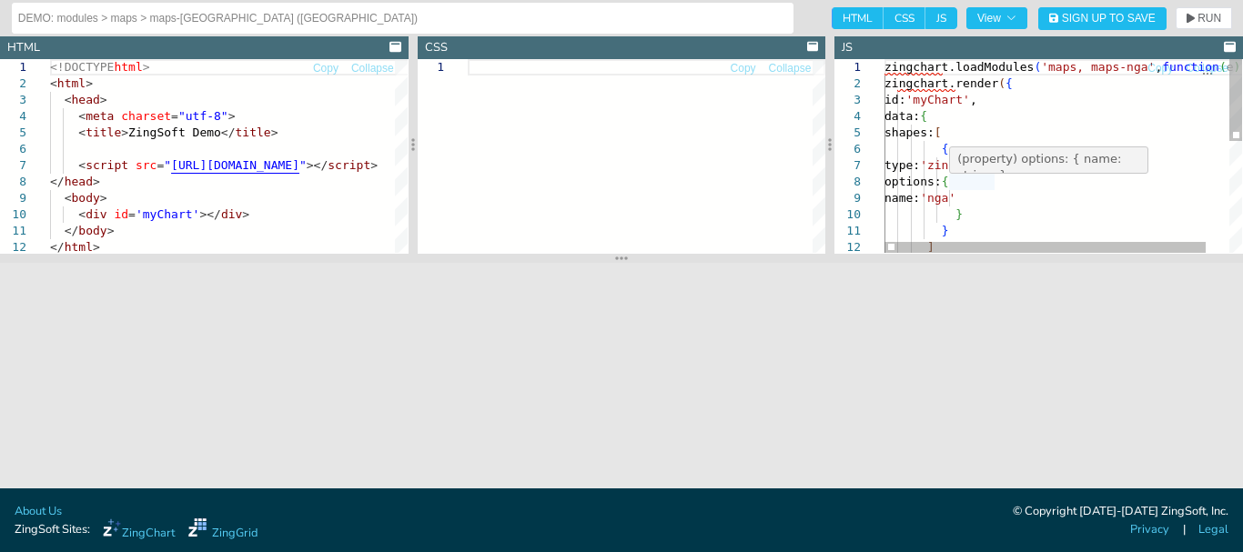
click at [954, 178] on div "zingchart.loadModules ( 'maps, maps-nga' , function ( e ) { zingchart.render ( …" at bounding box center [1075, 287] width 383 height 456
click at [991, 100] on div "zingchart.loadModules ( 'maps, maps-nga' , function ( e ) { zingchart.render ( …" at bounding box center [1075, 287] width 383 height 456
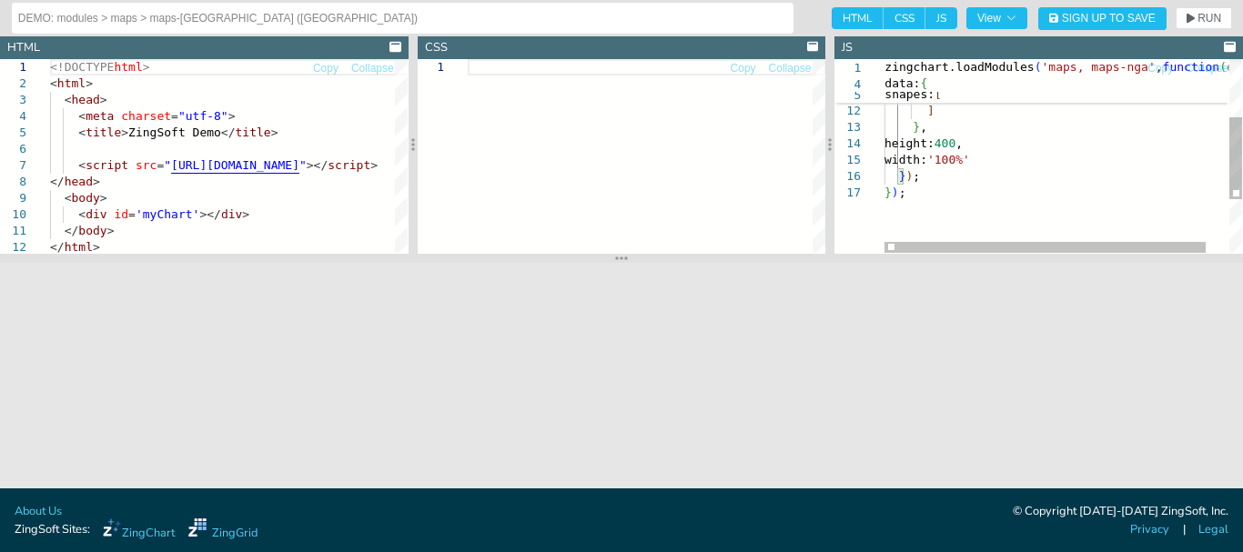
click at [991, 106] on div "name: 'nga' } } ] } , height: 400 , width: '100%' } ) ; } ) ;" at bounding box center [1075, 151] width 383 height 456
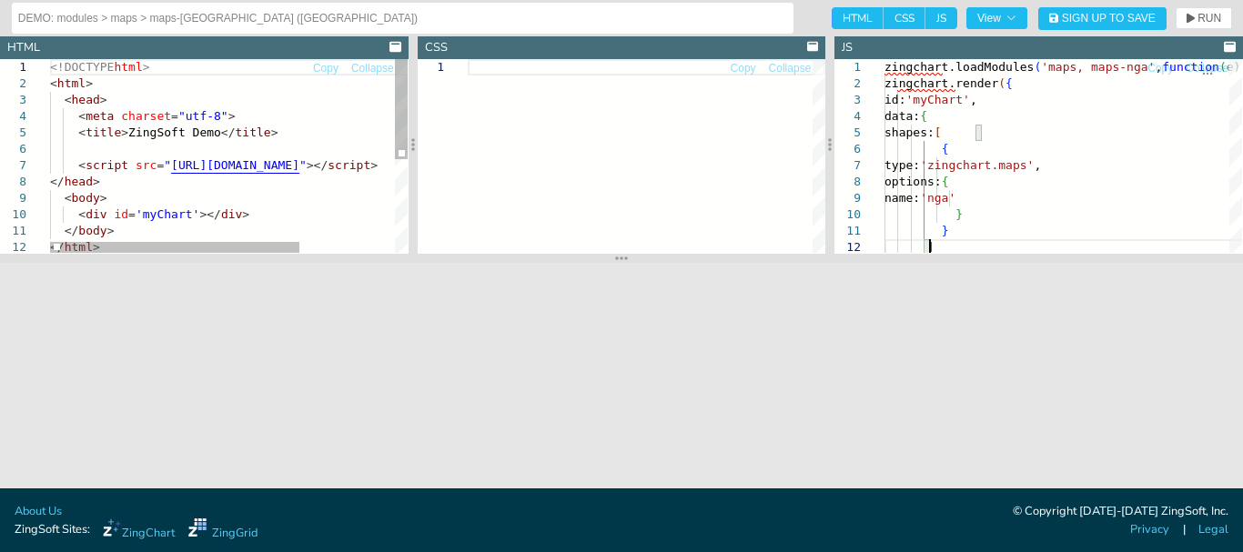
click at [191, 214] on div "<!DOCTYPE html > < html > < head > < meta charset = "utf-8" > < title > ZingSof…" at bounding box center [296, 246] width 493 height 374
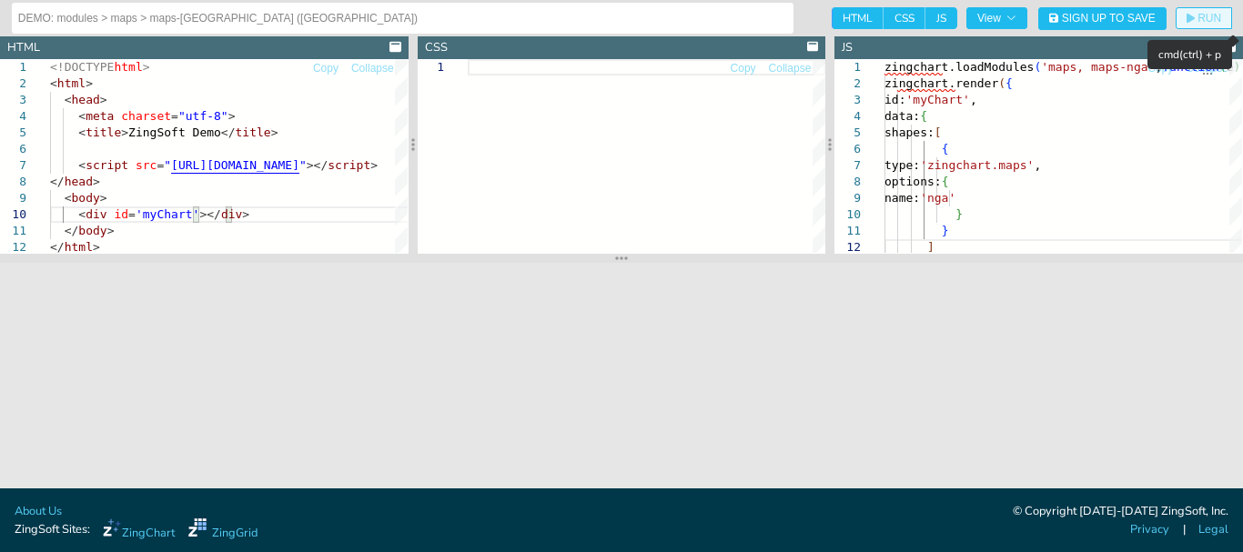
click at [1204, 19] on span "RUN" at bounding box center [1209, 18] width 24 height 11
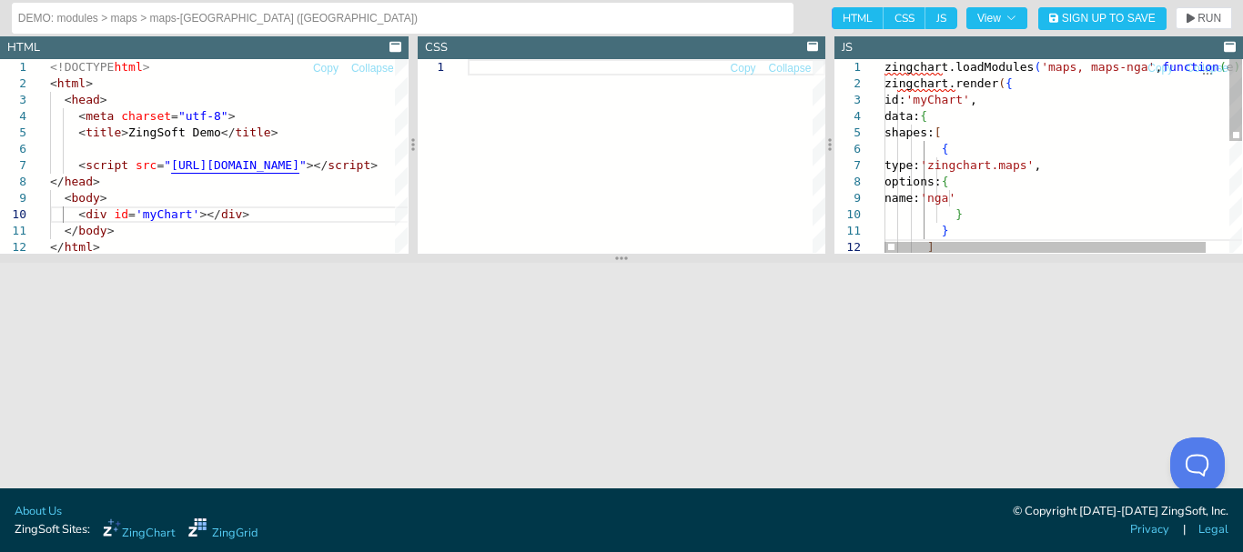
type textarea "zingchart.loadModules('maps, maps-nga', function(e) { zingchart.render({ id: 'm…"
click at [1069, 134] on div "name: 'nga' } } ] { type: 'zingchart.maps' , options: { id: 'myChart' , data: {…" at bounding box center [1075, 287] width 383 height 456
click at [1002, 242] on div at bounding box center [1044, 247] width 321 height 11
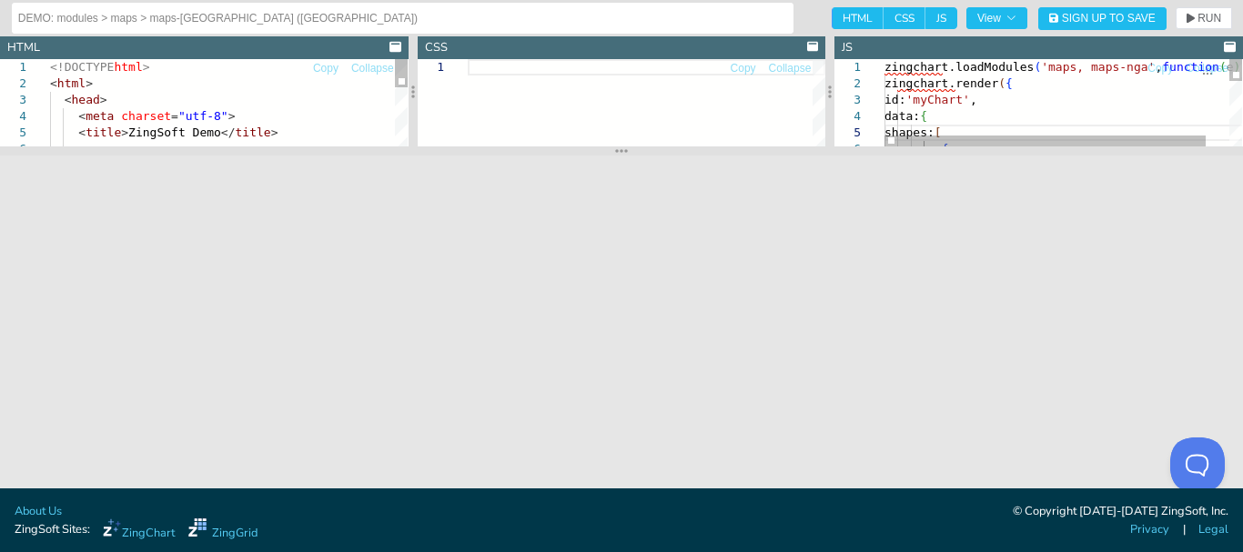
drag, startPoint x: 669, startPoint y: 256, endPoint x: 660, endPoint y: 148, distance: 107.7
click at [660, 148] on section at bounding box center [621, 150] width 1243 height 9
click at [1063, 93] on div "{ id: 'myChart' , data: { shapes: [ zingchart.loadModules ( 'maps, maps-nga' , …" at bounding box center [1075, 233] width 383 height 349
